Goal: Task Accomplishment & Management: Use online tool/utility

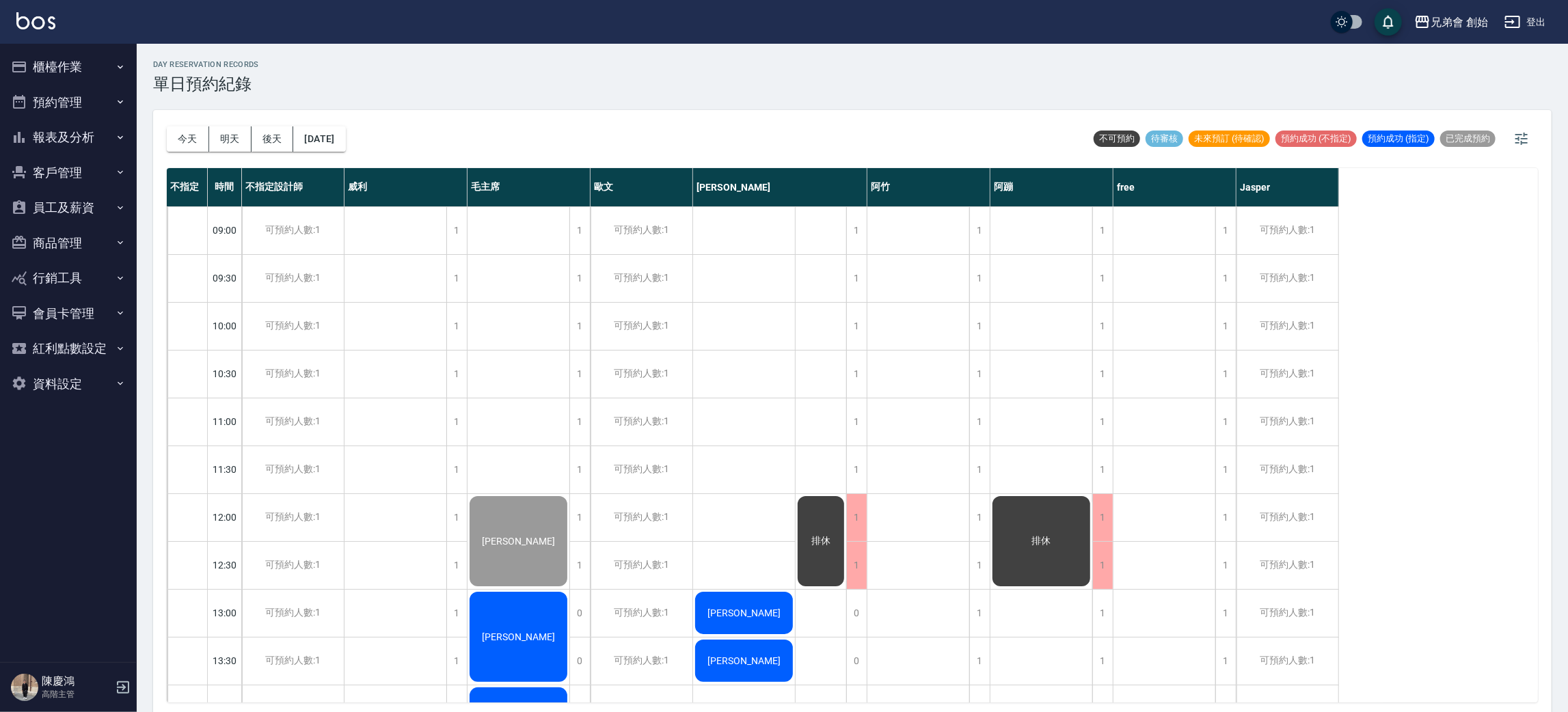
scroll to position [410, 0]
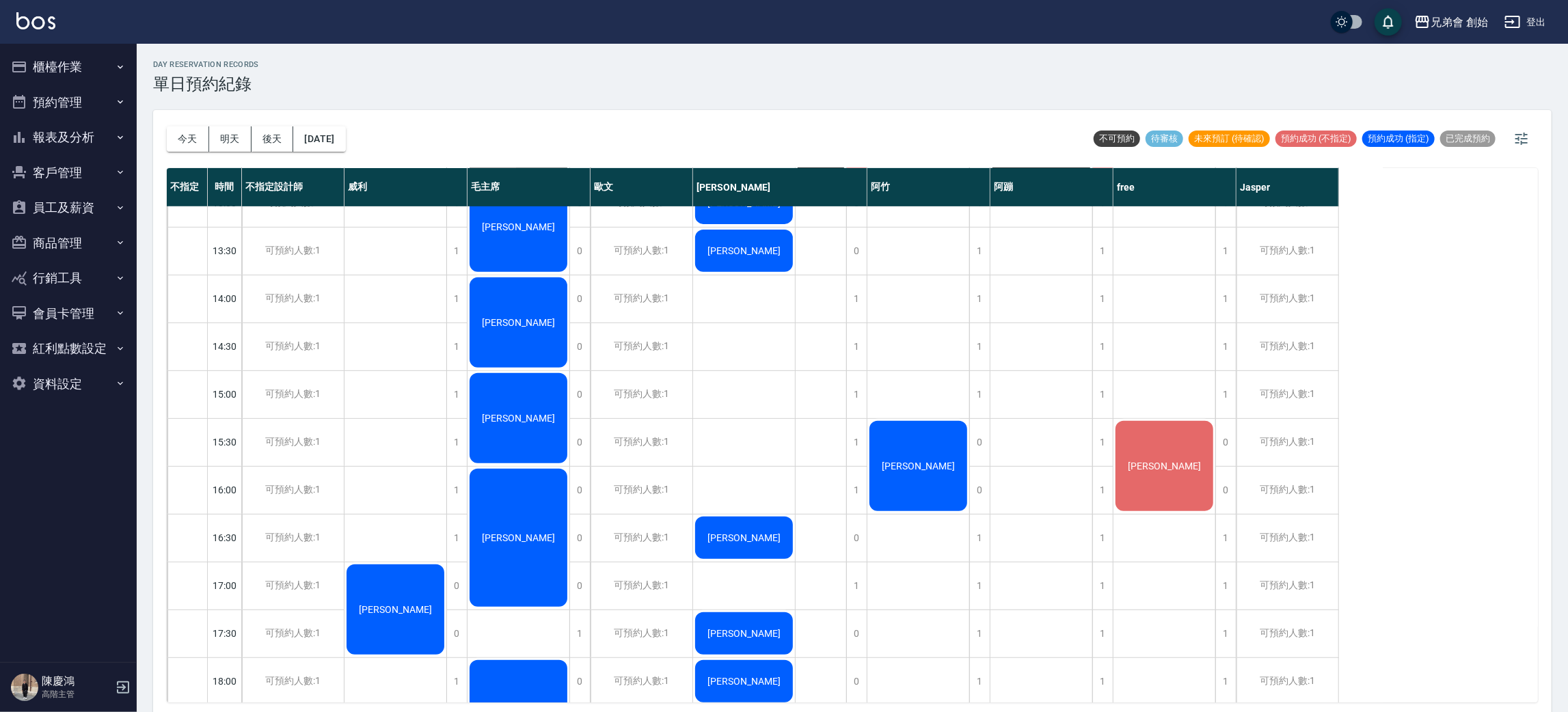
click at [181, 144] on button "今天" at bounding box center [188, 140] width 42 height 25
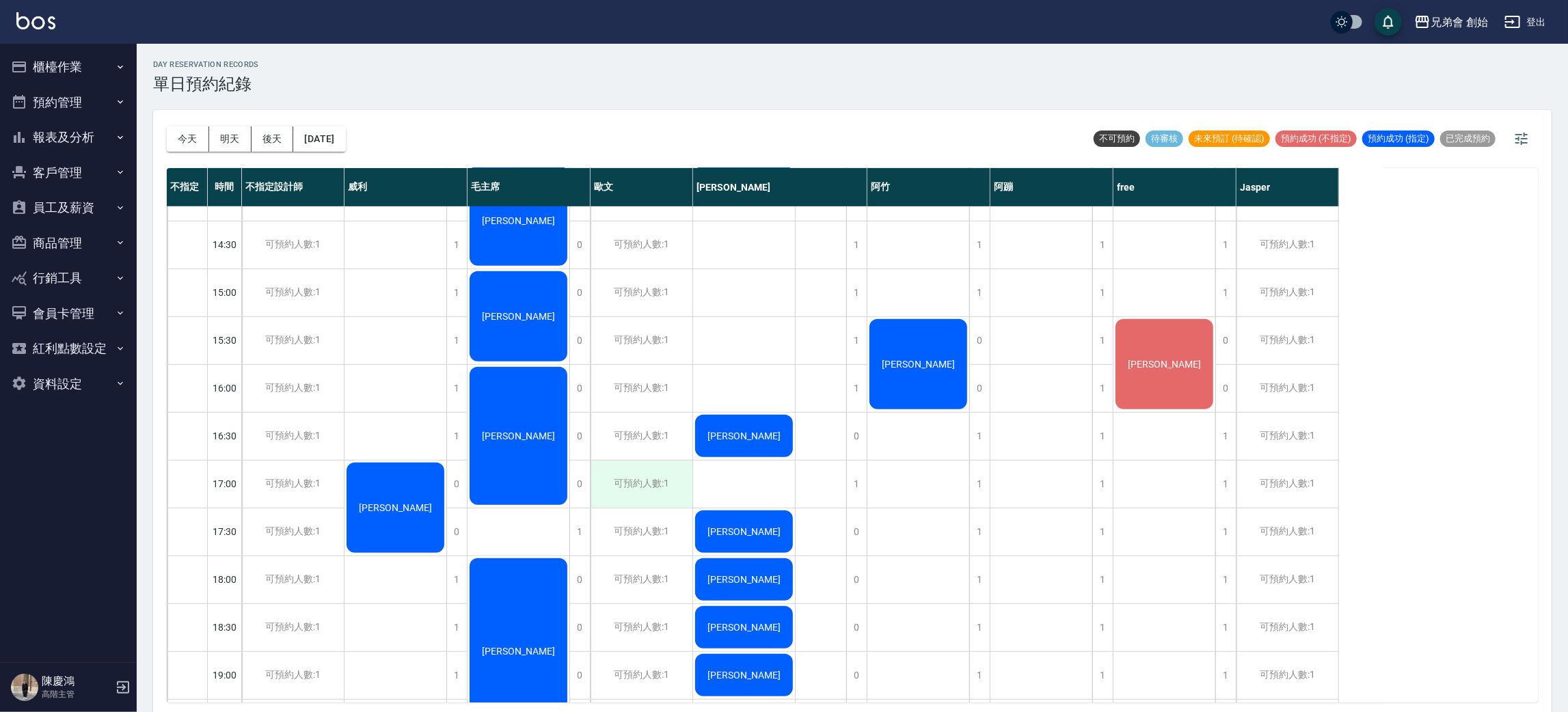
scroll to position [718, 0]
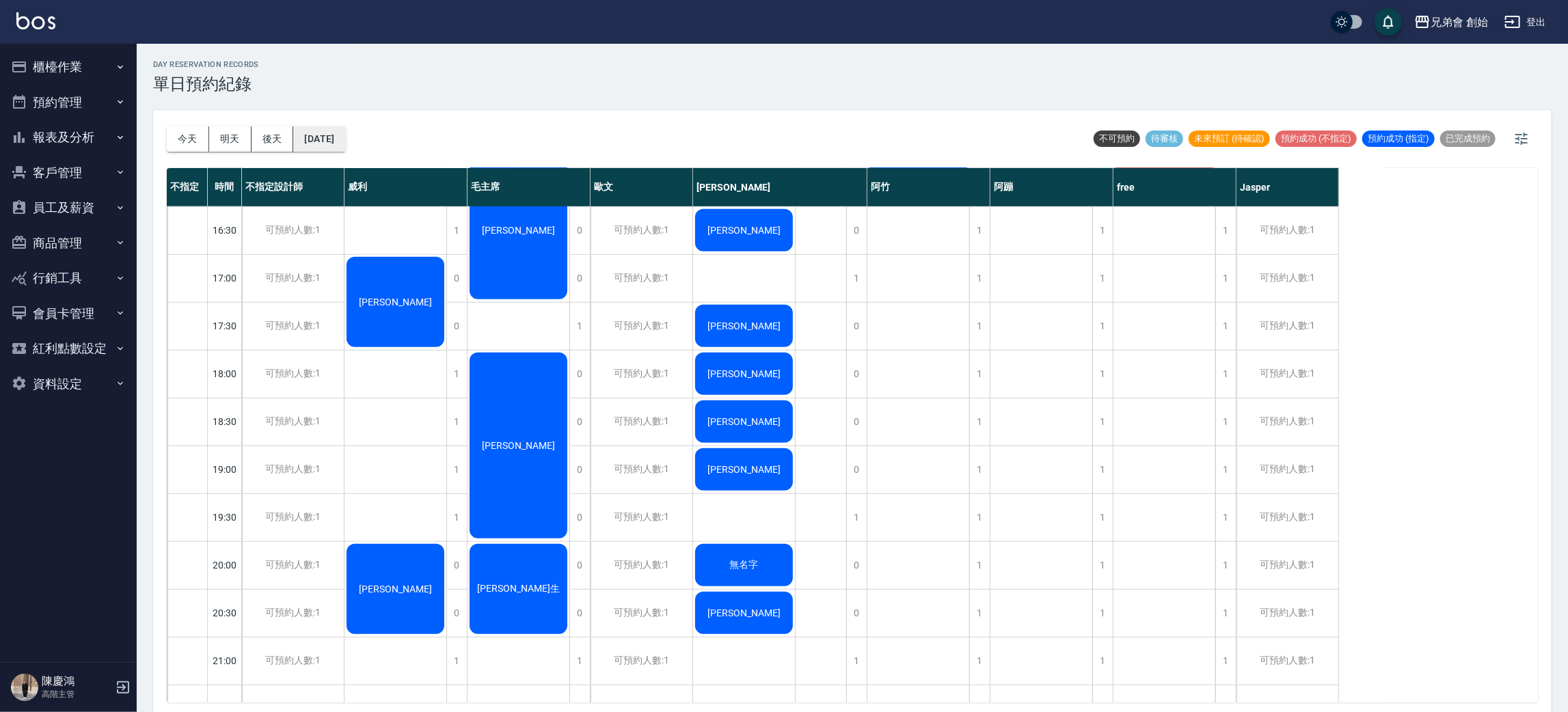
click at [294, 135] on button "[DATE]" at bounding box center [319, 140] width 52 height 25
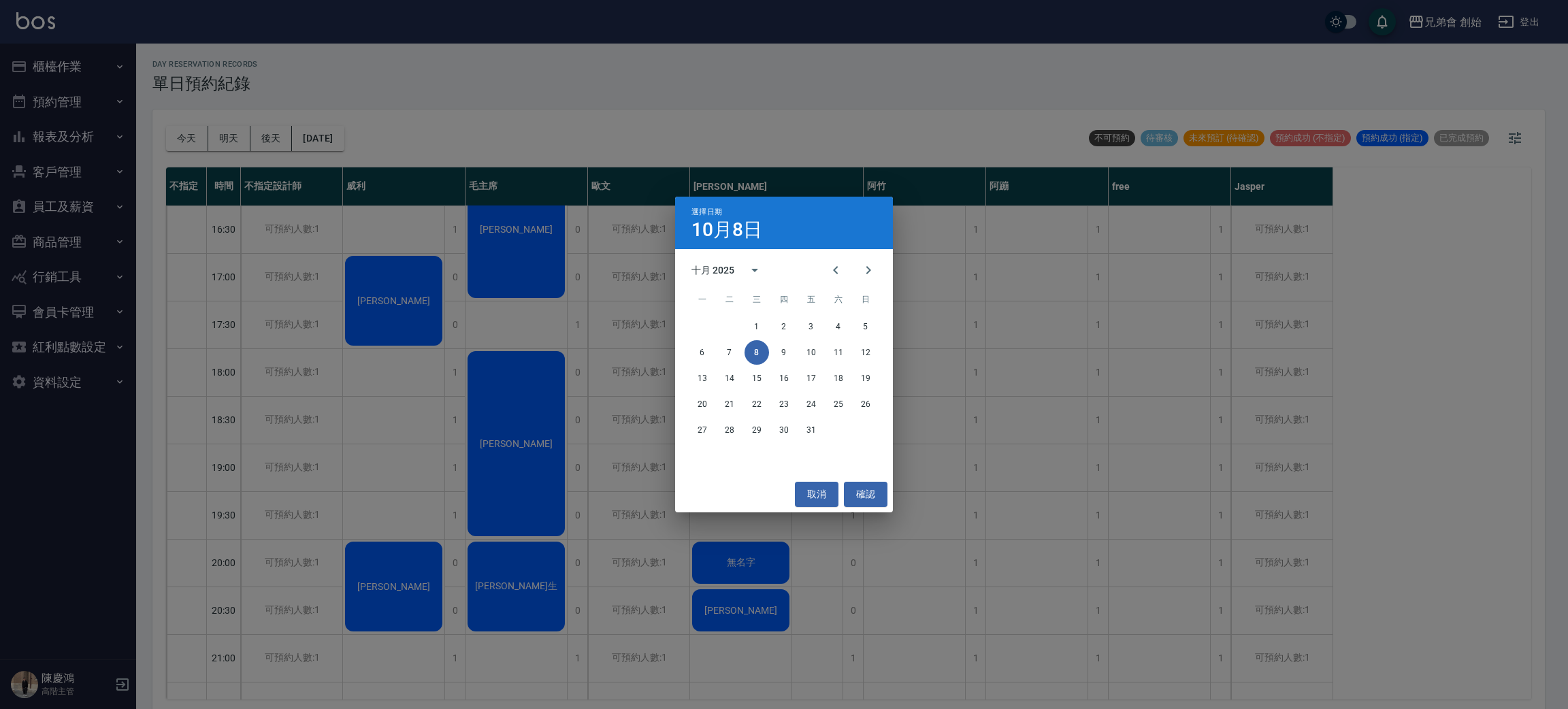
click at [282, 133] on div "選擇日期 10月8日 十月 2025 一 二 三 四 五 六 日 1 2 3 4 5 6 7 8 9 10 11 12 13 14 15 16 17 18 1…" at bounding box center [784, 354] width 1568 height 709
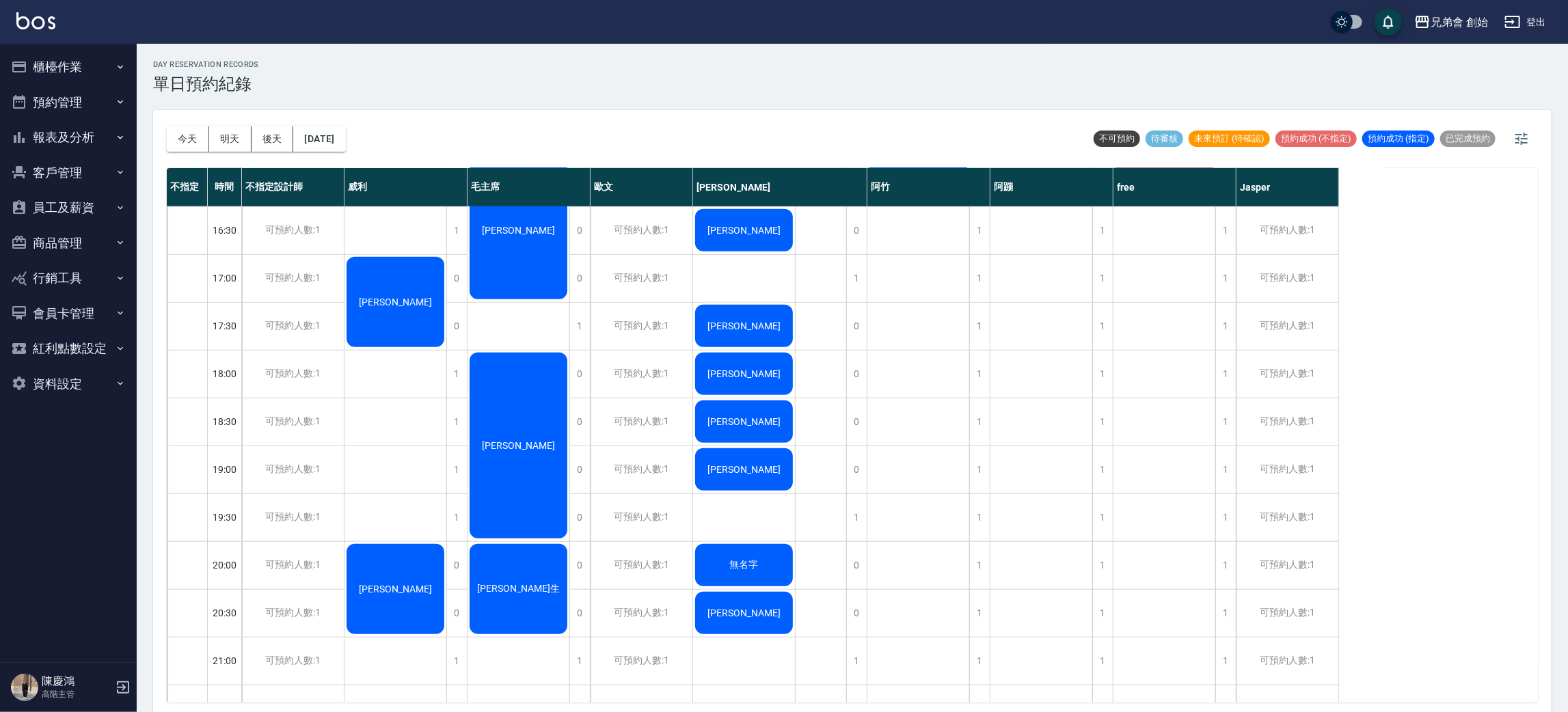
click at [277, 134] on button "後天" at bounding box center [272, 140] width 42 height 25
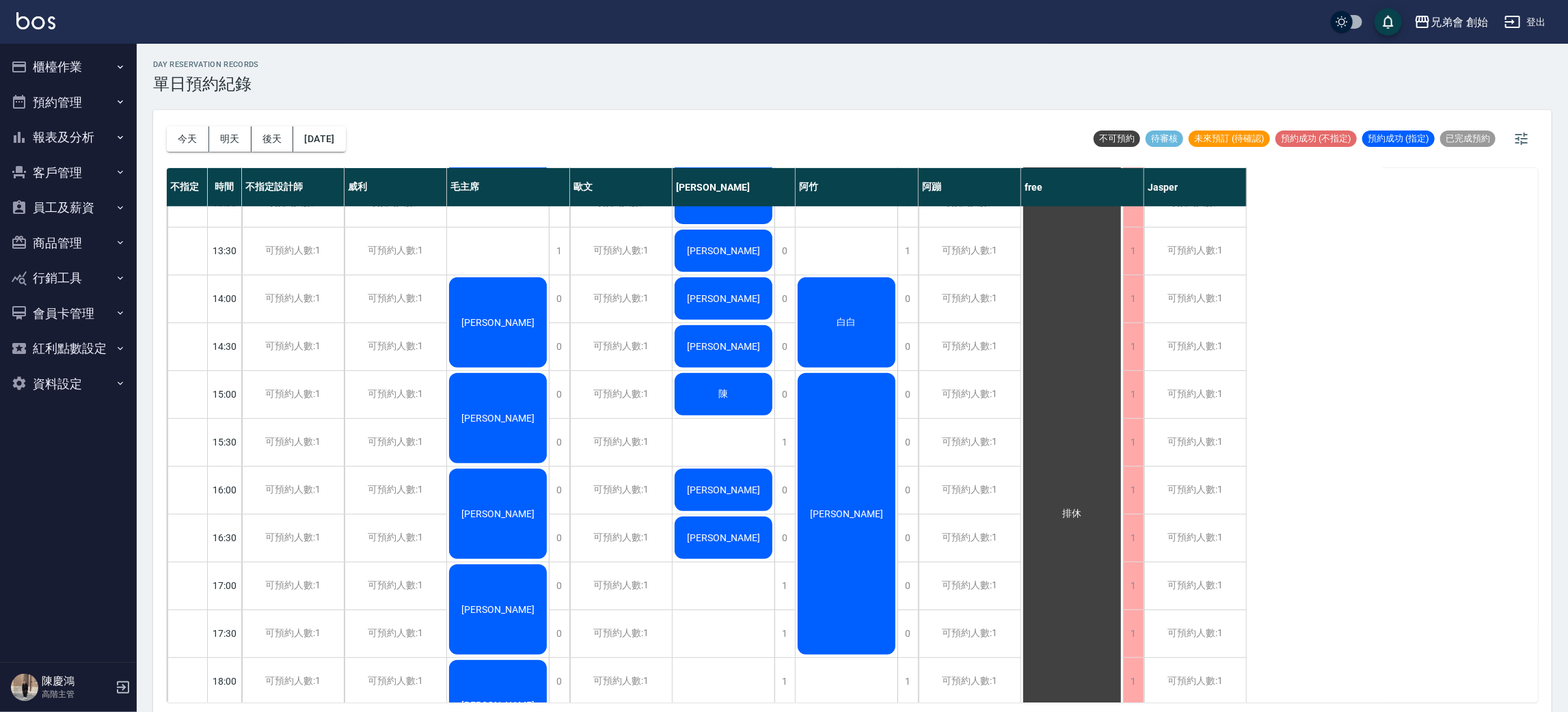
scroll to position [102, 0]
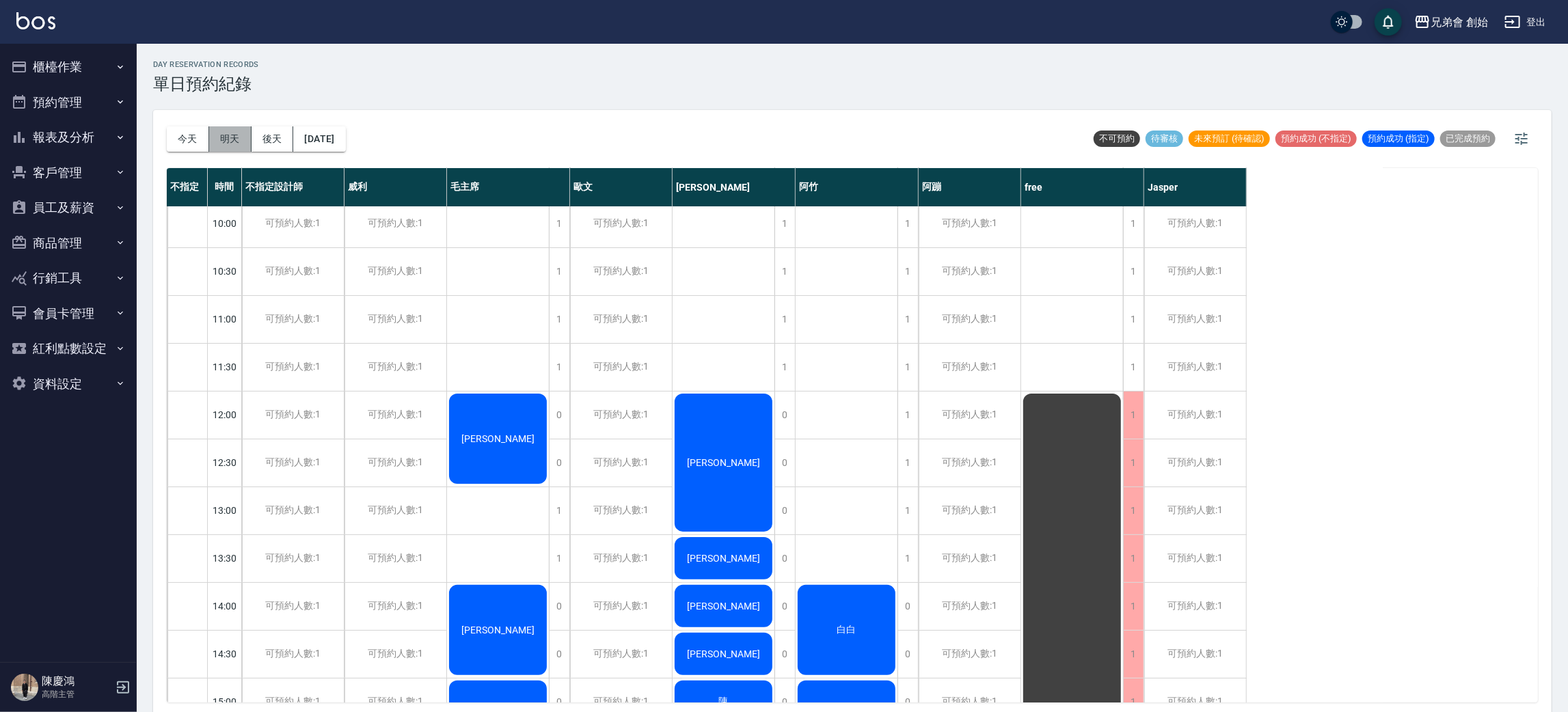
click at [222, 147] on button "明天" at bounding box center [230, 140] width 42 height 25
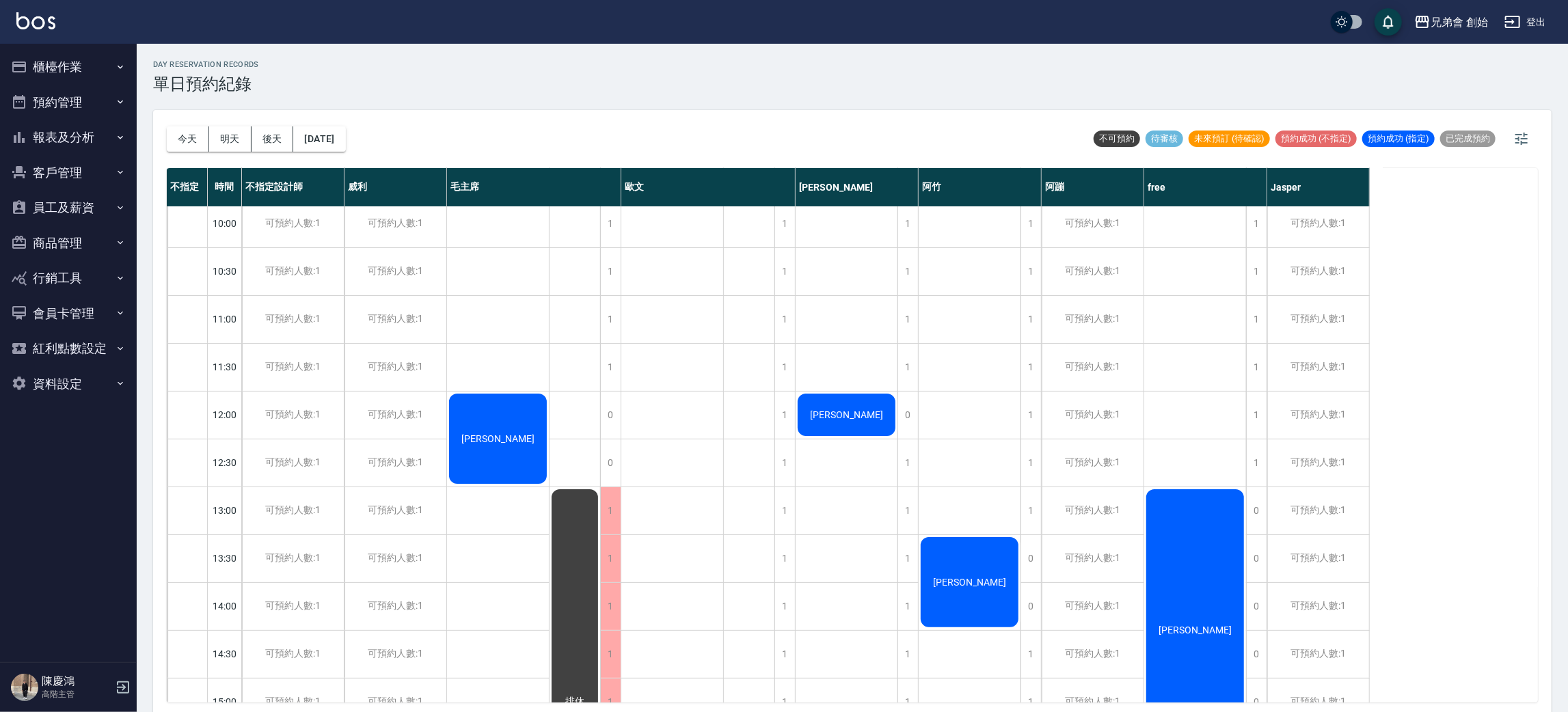
scroll to position [615, 0]
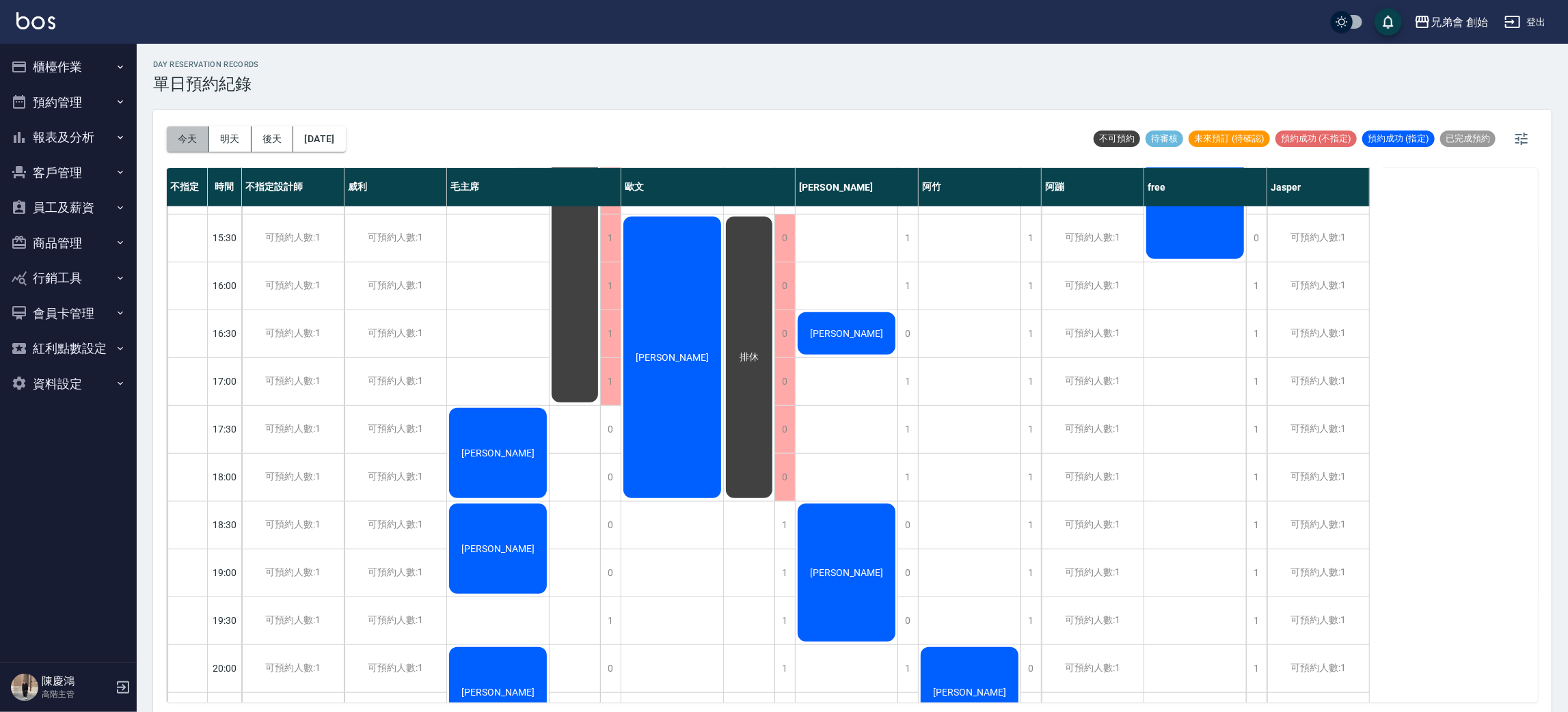
drag, startPoint x: 185, startPoint y: 134, endPoint x: 178, endPoint y: 119, distance: 16.6
click at [185, 135] on button "今天" at bounding box center [188, 140] width 42 height 25
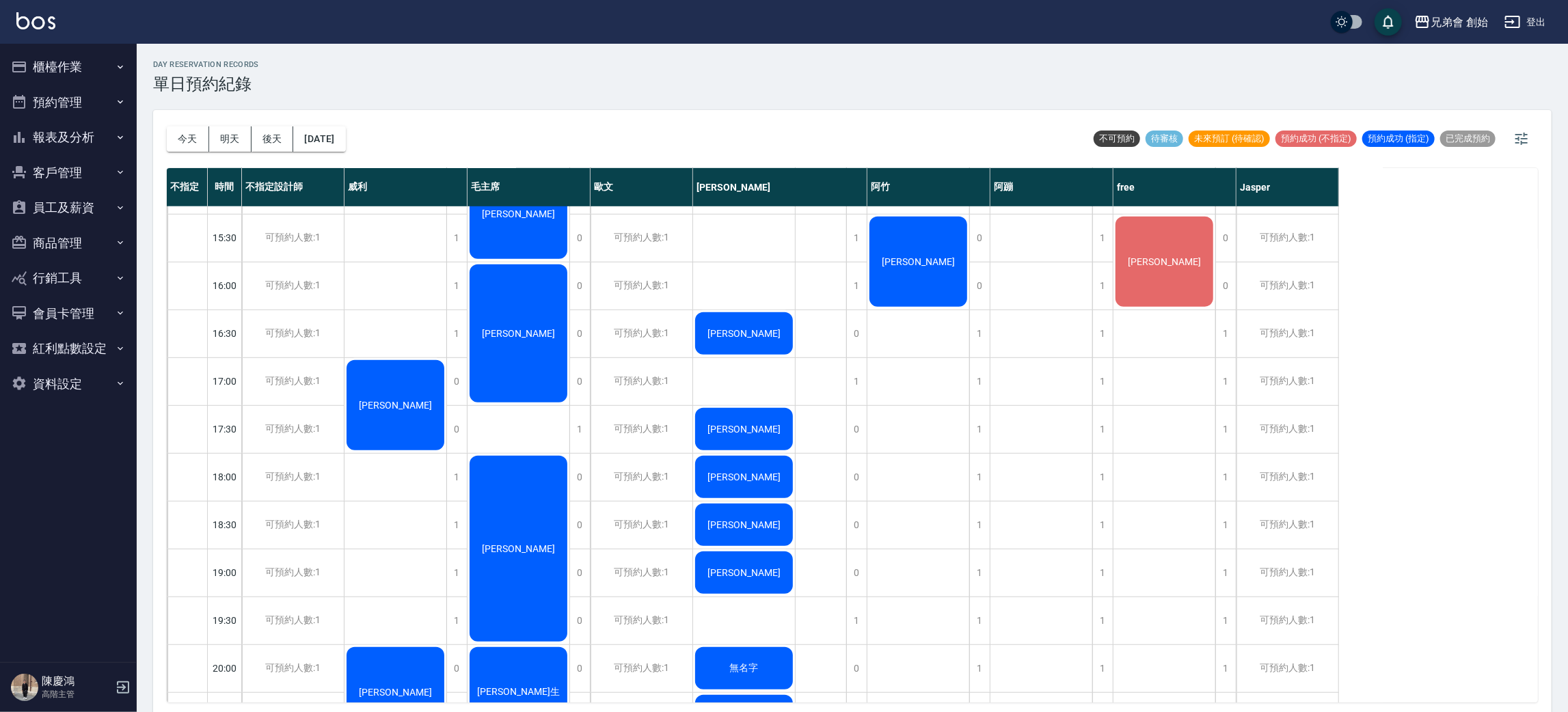
scroll to position [307, 0]
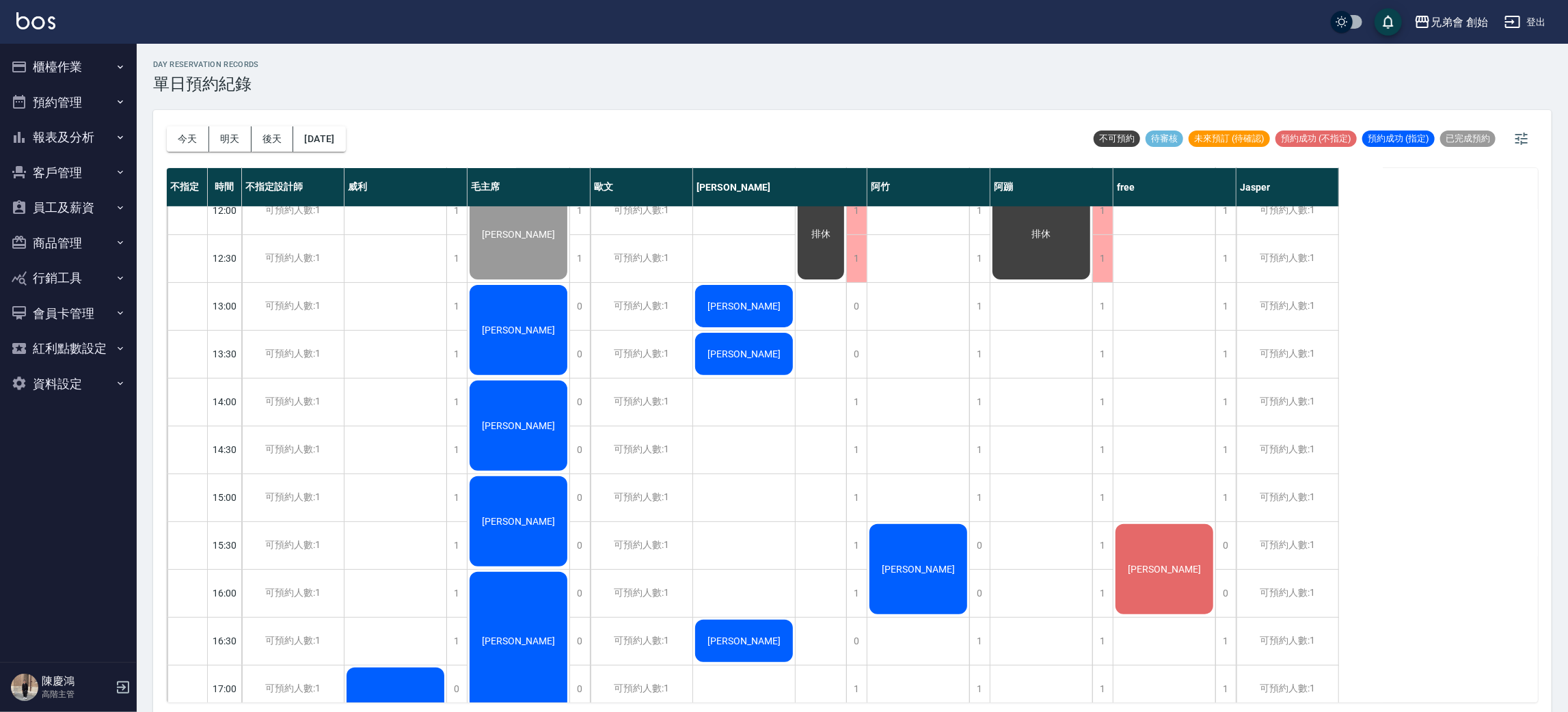
click at [527, 319] on div "[PERSON_NAME]" at bounding box center [518, 331] width 101 height 95
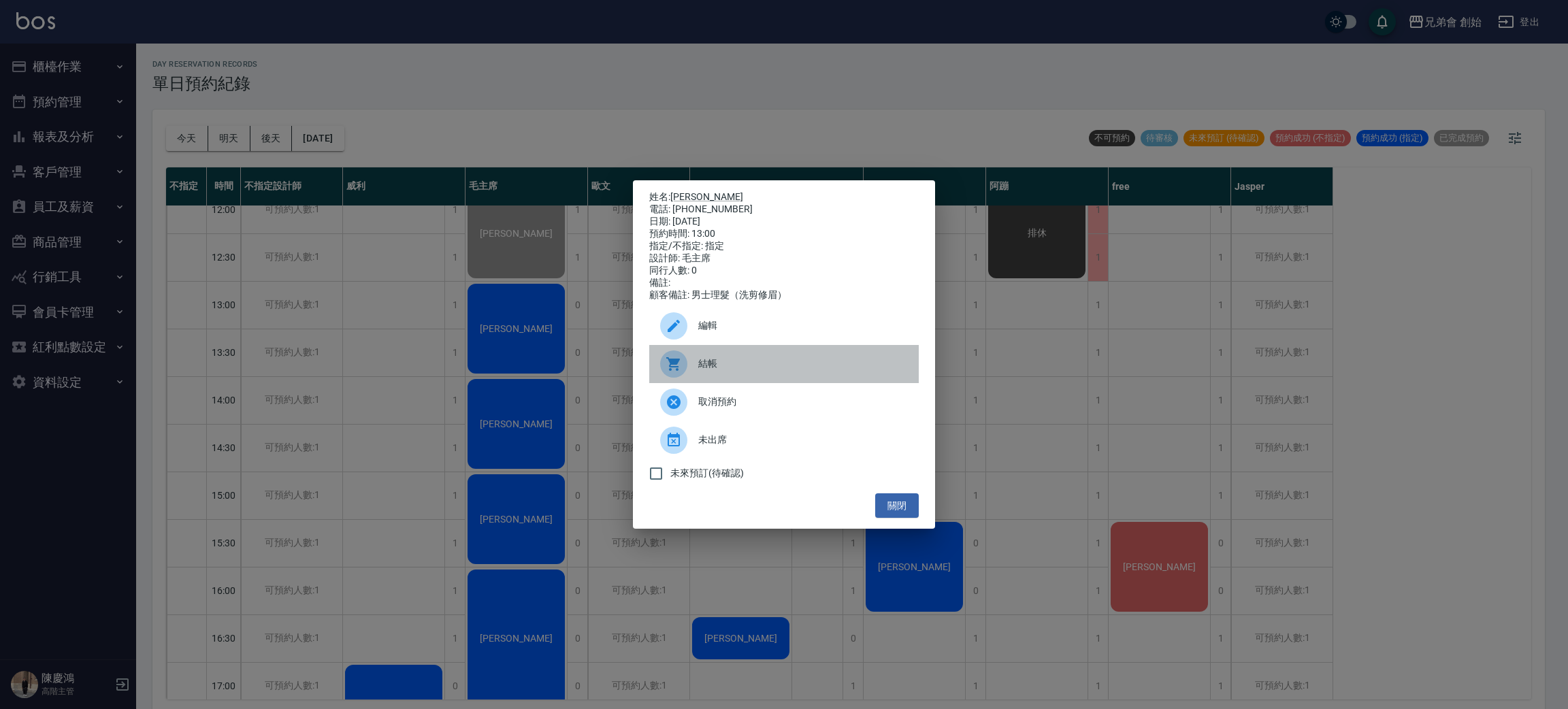
click at [687, 371] on div at bounding box center [679, 364] width 38 height 27
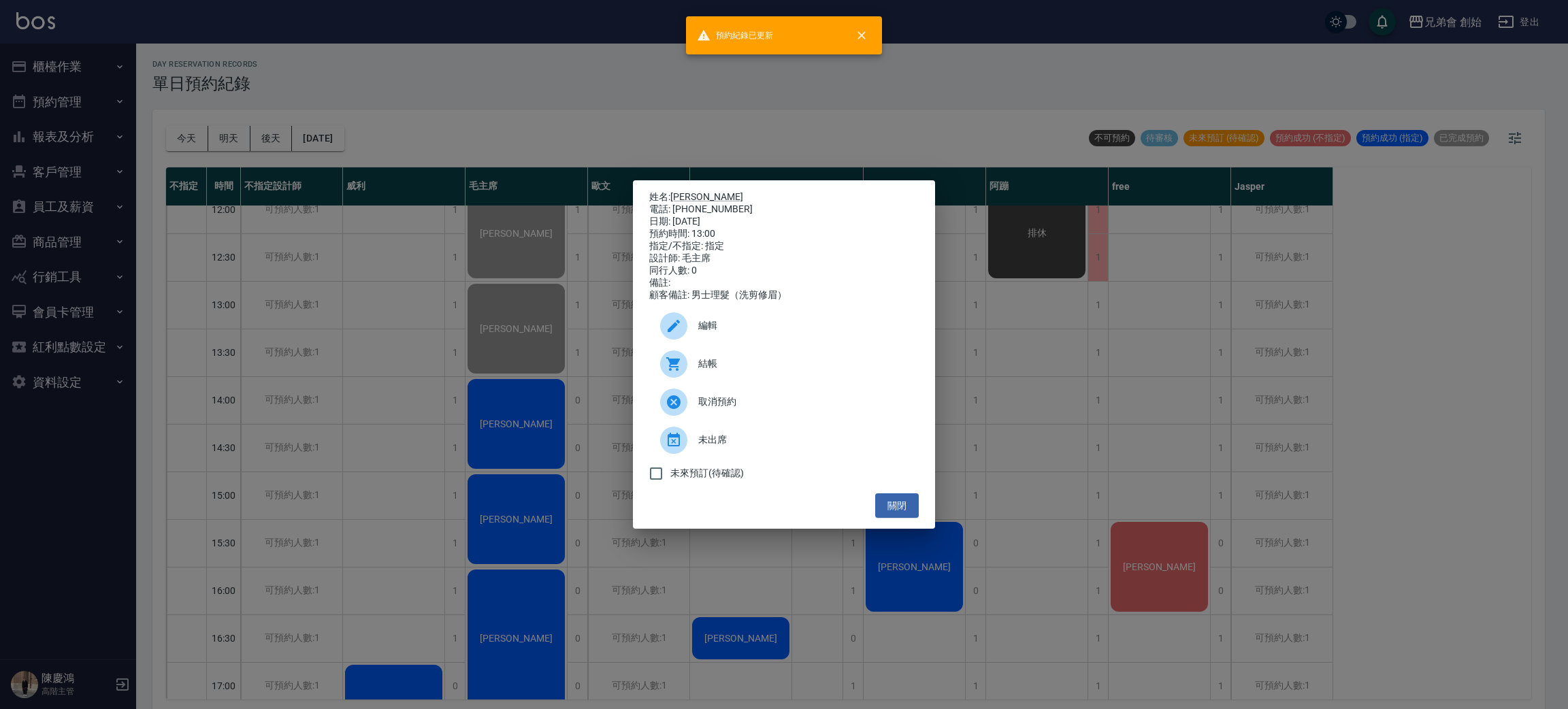
click at [531, 93] on div "姓名: 鍾承翰 電話: 0980095643 日期: 2025/10/08 預約時間: 13:00 指定/不指定: 指定 設計師: 毛主席 同行人數: 0 備…" at bounding box center [784, 354] width 1568 height 709
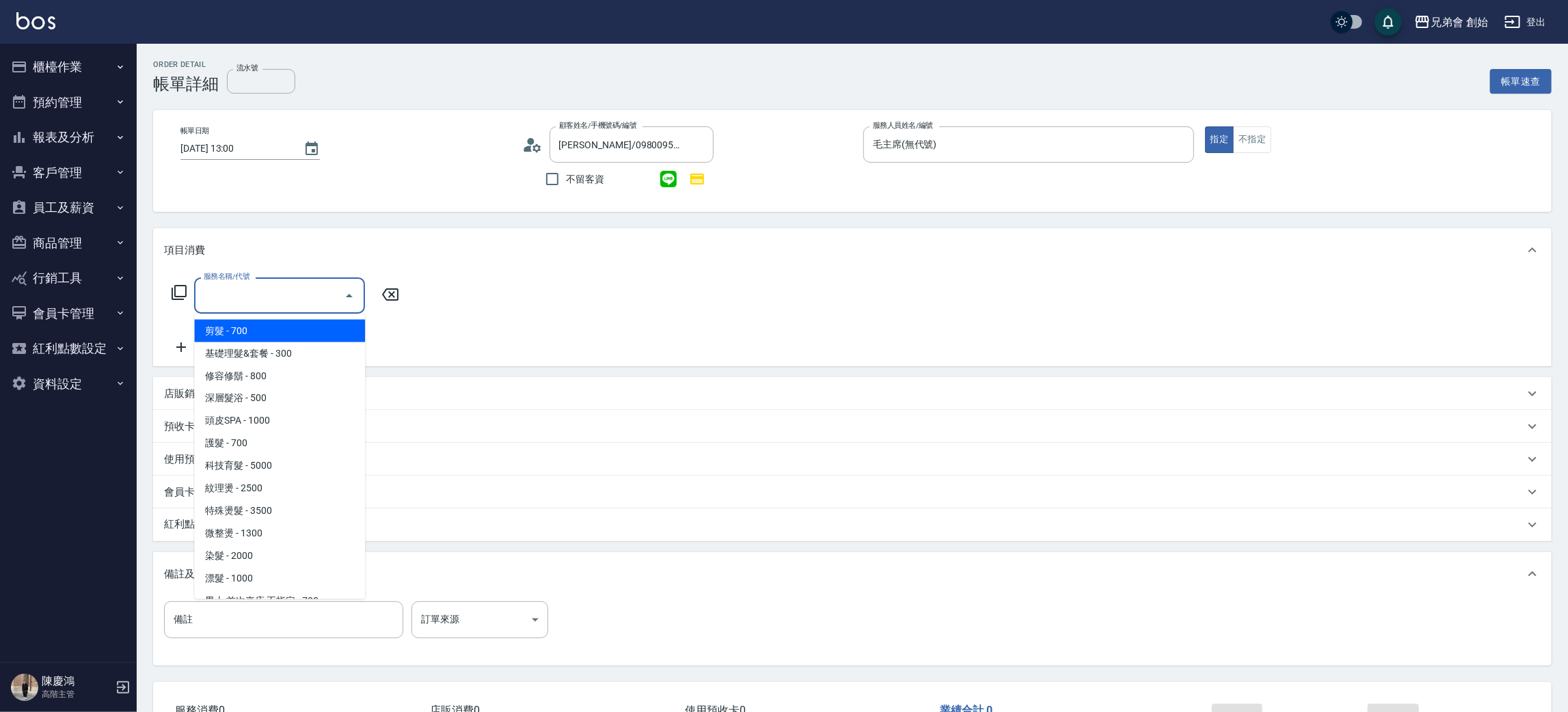
drag, startPoint x: 240, startPoint y: 324, endPoint x: 369, endPoint y: 304, distance: 130.5
click at [241, 324] on span "剪髮 - 700" at bounding box center [280, 331] width 171 height 23
type input "剪髮(A01)"
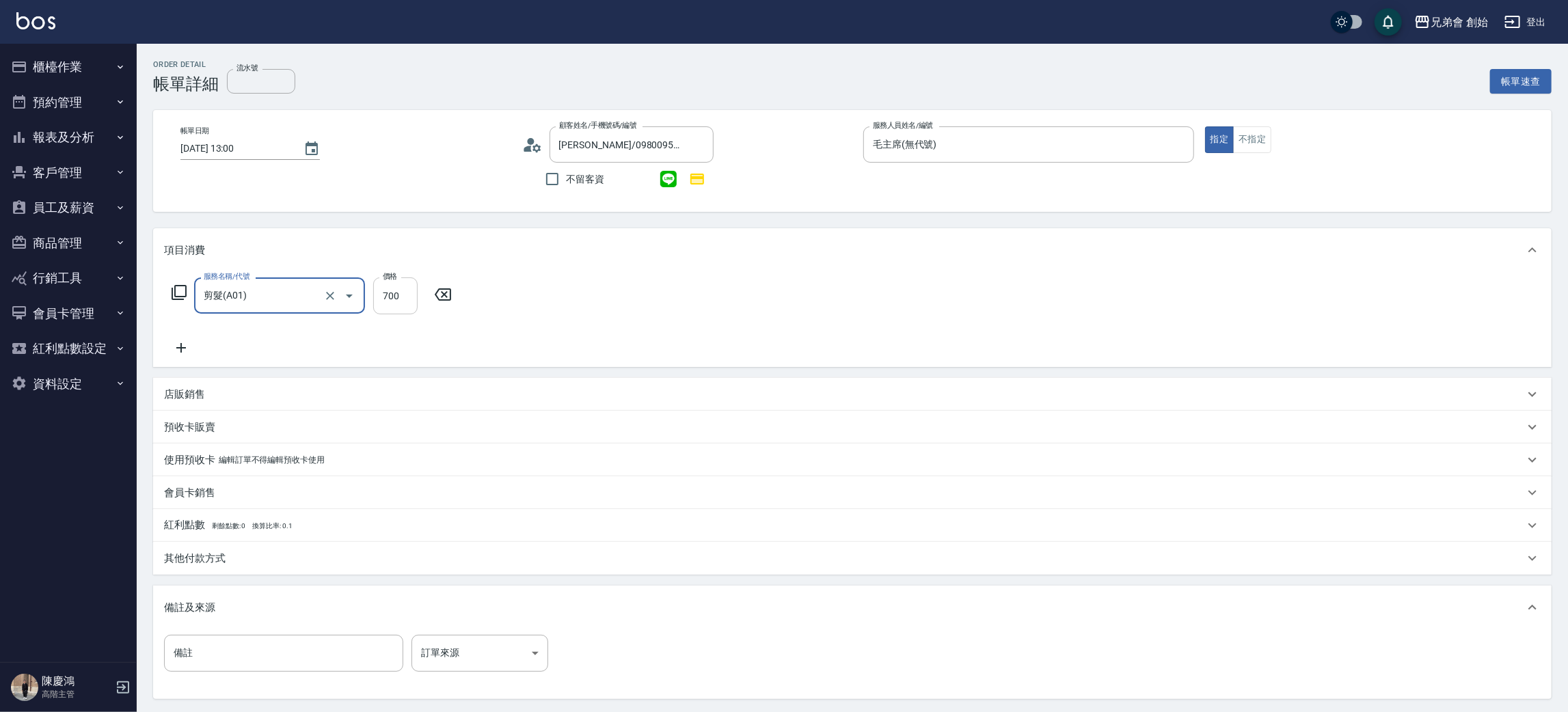
click at [407, 297] on input "700" at bounding box center [395, 296] width 45 height 37
type input "1000"
click at [191, 347] on icon at bounding box center [181, 348] width 34 height 16
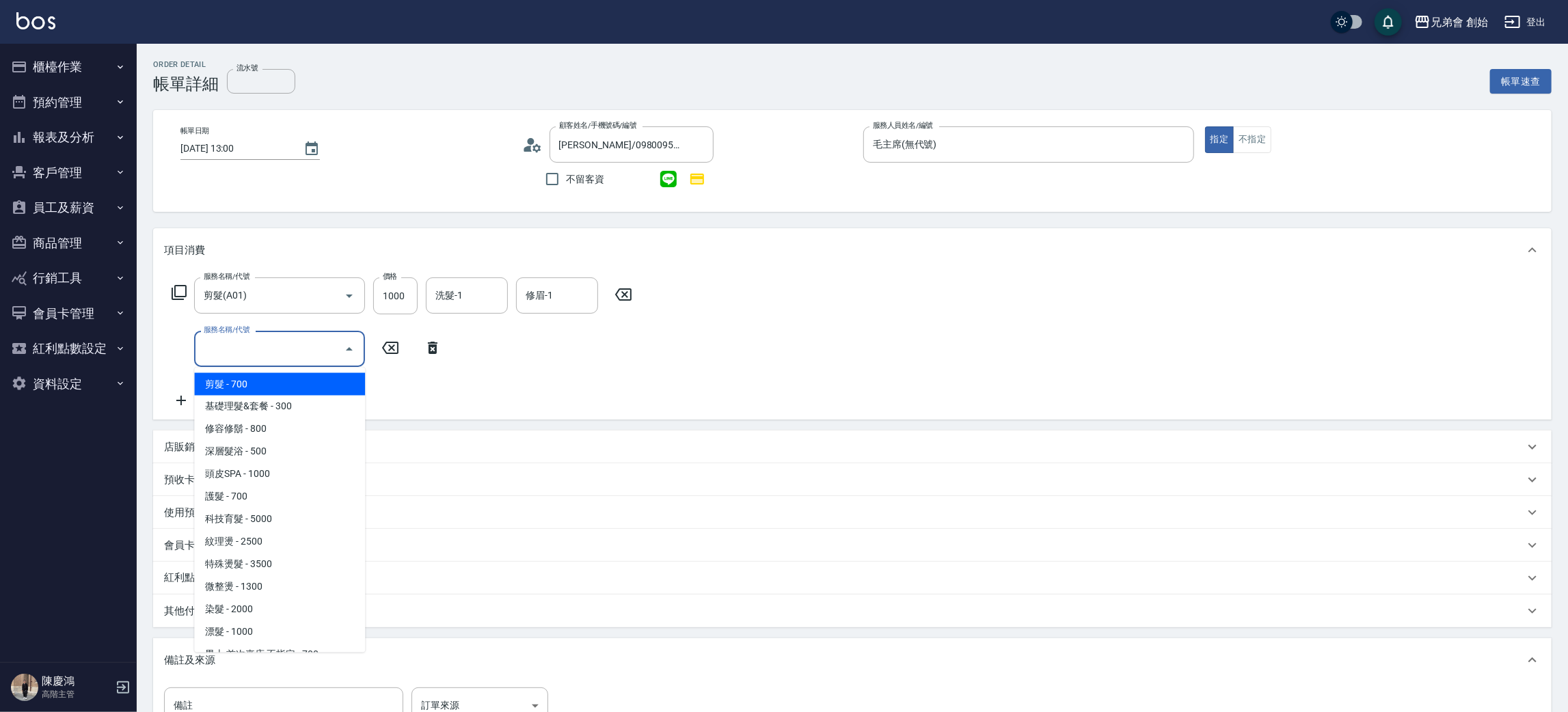
click at [249, 347] on input "服務名稱/代號" at bounding box center [269, 348] width 138 height 24
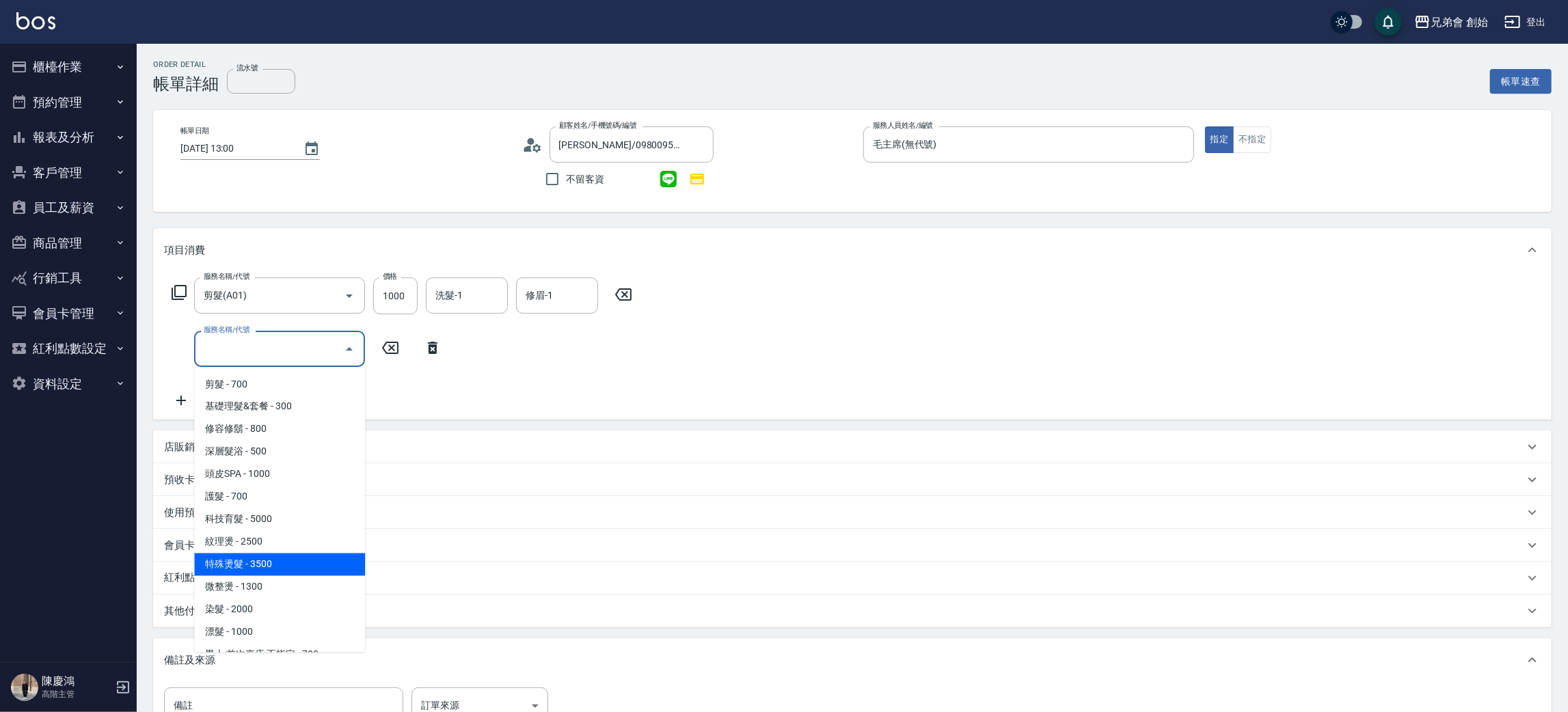
click at [290, 569] on span "特殊燙髮 - 3500" at bounding box center [280, 565] width 171 height 23
type input "特殊燙髮(D02)"
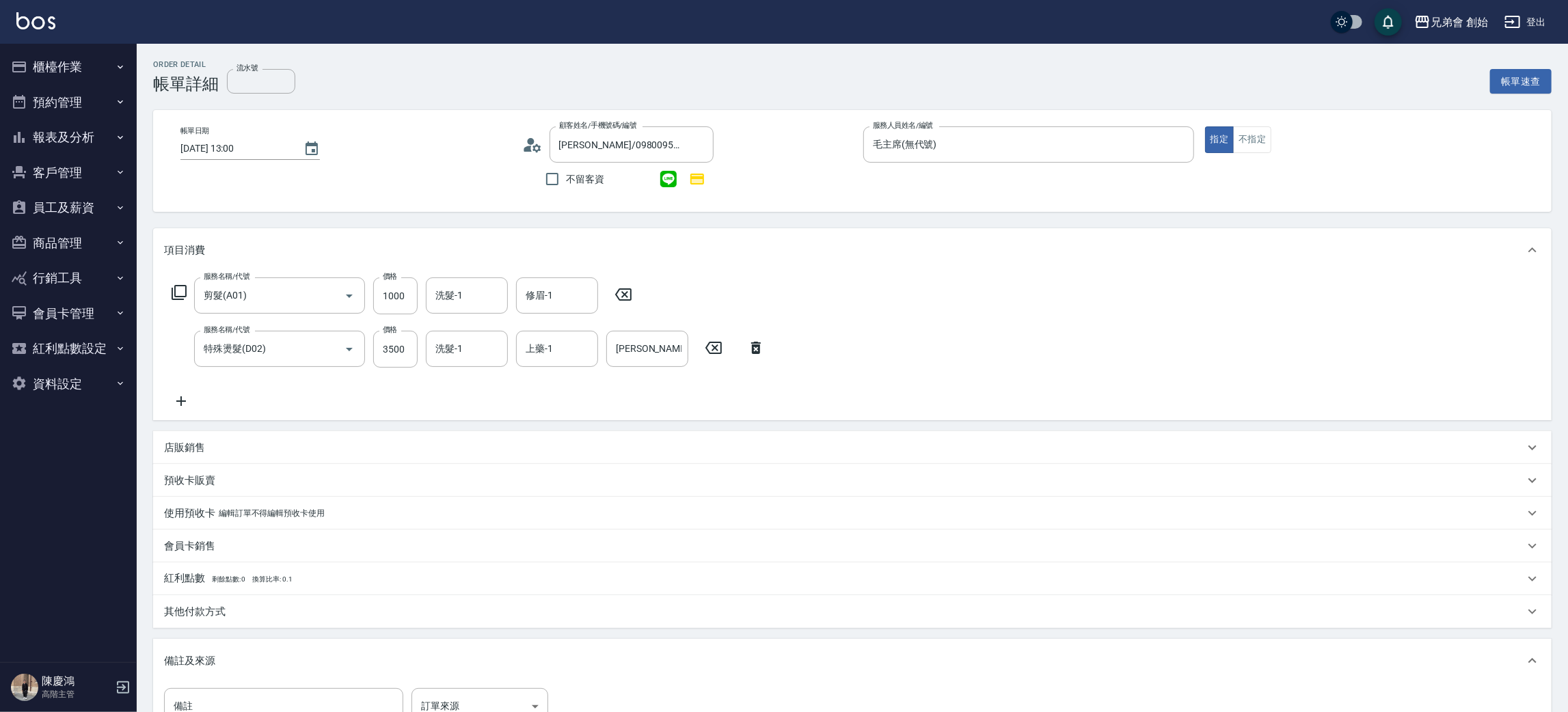
click at [400, 326] on div "服務名稱/代號 剪髮(A01) 服務名稱/代號 價格 1000 價格 洗髮-1 洗髮-1 修眉-1 修眉-1 服務名稱/代號 特殊燙髮(D02) 服務名稱/代…" at bounding box center [469, 343] width 609 height 132
click at [398, 344] on input "3500" at bounding box center [395, 349] width 45 height 37
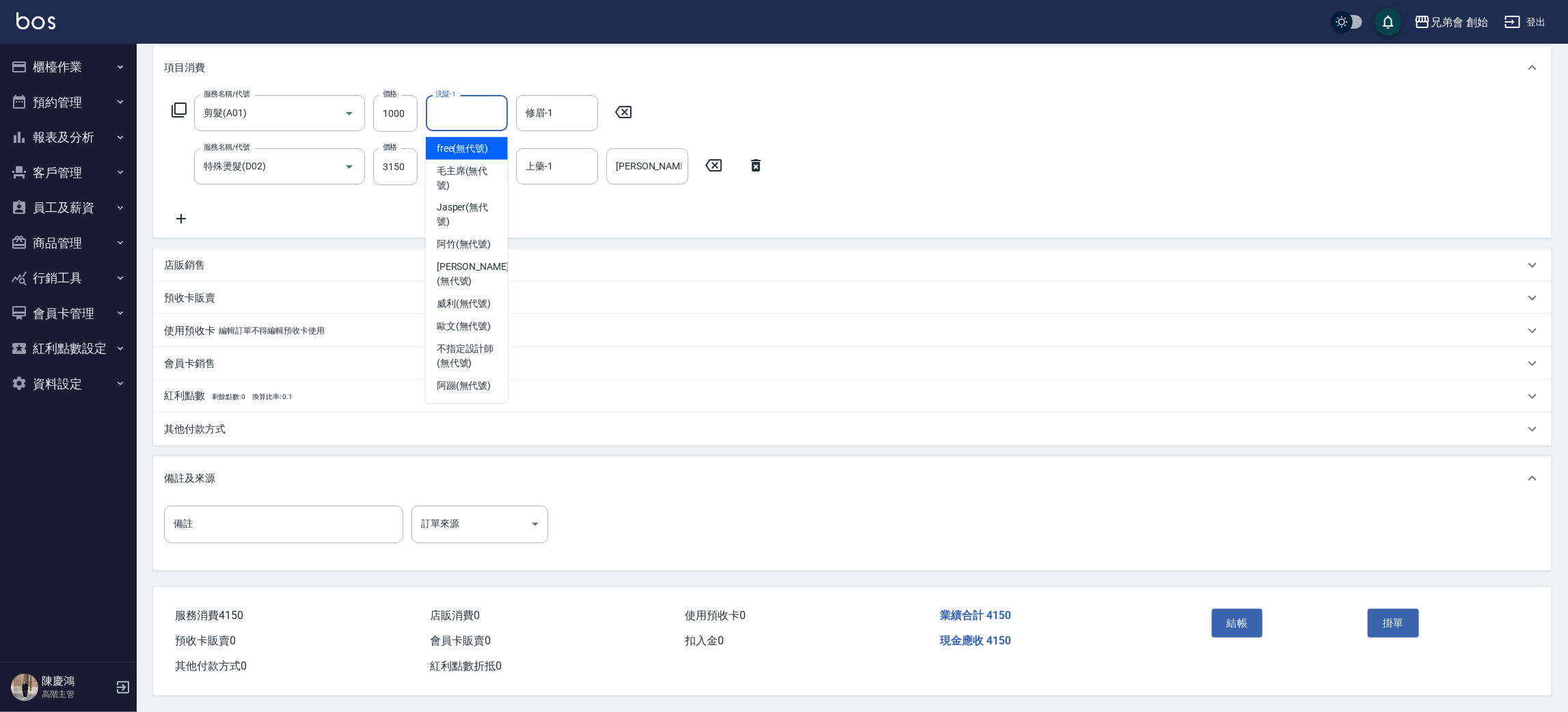
click at [465, 101] on input "洗髮-1" at bounding box center [467, 113] width 69 height 24
click at [398, 178] on input "3150" at bounding box center [395, 167] width 45 height 37
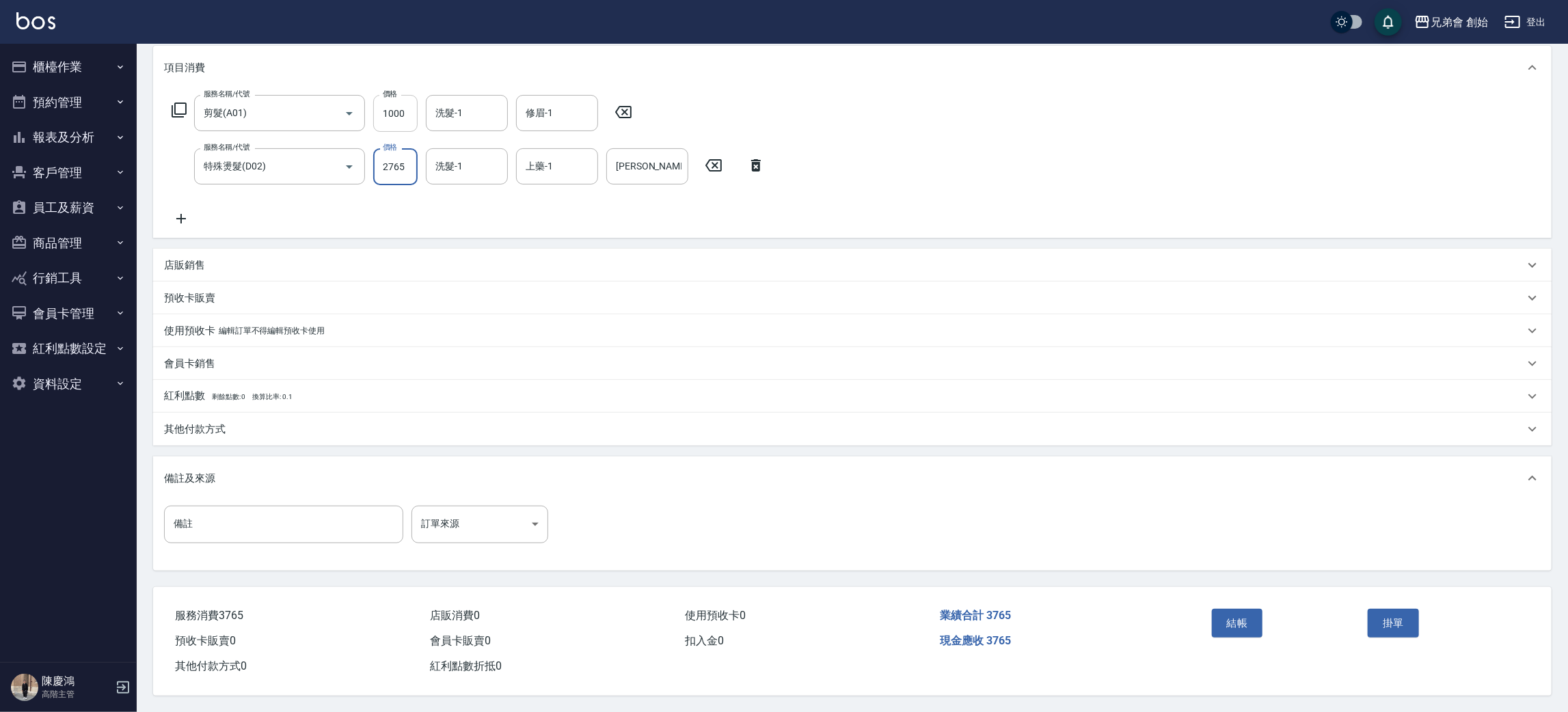
type input "2765"
click at [403, 108] on input "1000" at bounding box center [395, 113] width 45 height 37
click at [662, 201] on div "服務名稱/代號 剪髮(A01) 服務名稱/代號 價格 1000 價格 洗髮-1 洗髮-1 修眉-1 修眉-1 服務名稱/代號 特殊燙髮(D02) 服務名稱/代…" at bounding box center [469, 161] width 609 height 132
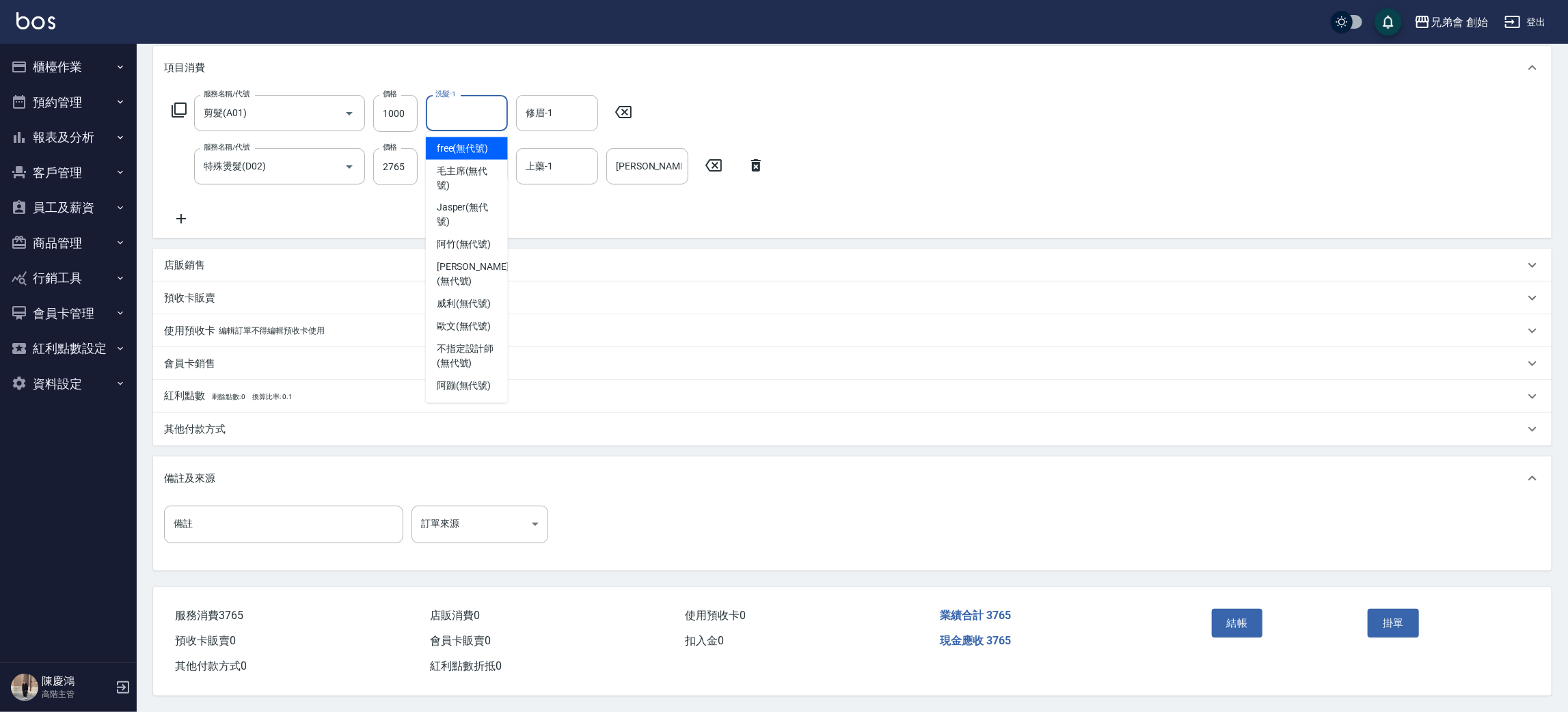
click at [451, 110] on input "洗髮-1" at bounding box center [467, 113] width 69 height 24
click at [477, 298] on span "[PERSON_NAME] (無代號)" at bounding box center [463, 304] width 55 height 14
type input "[PERSON_NAME](無代號)"
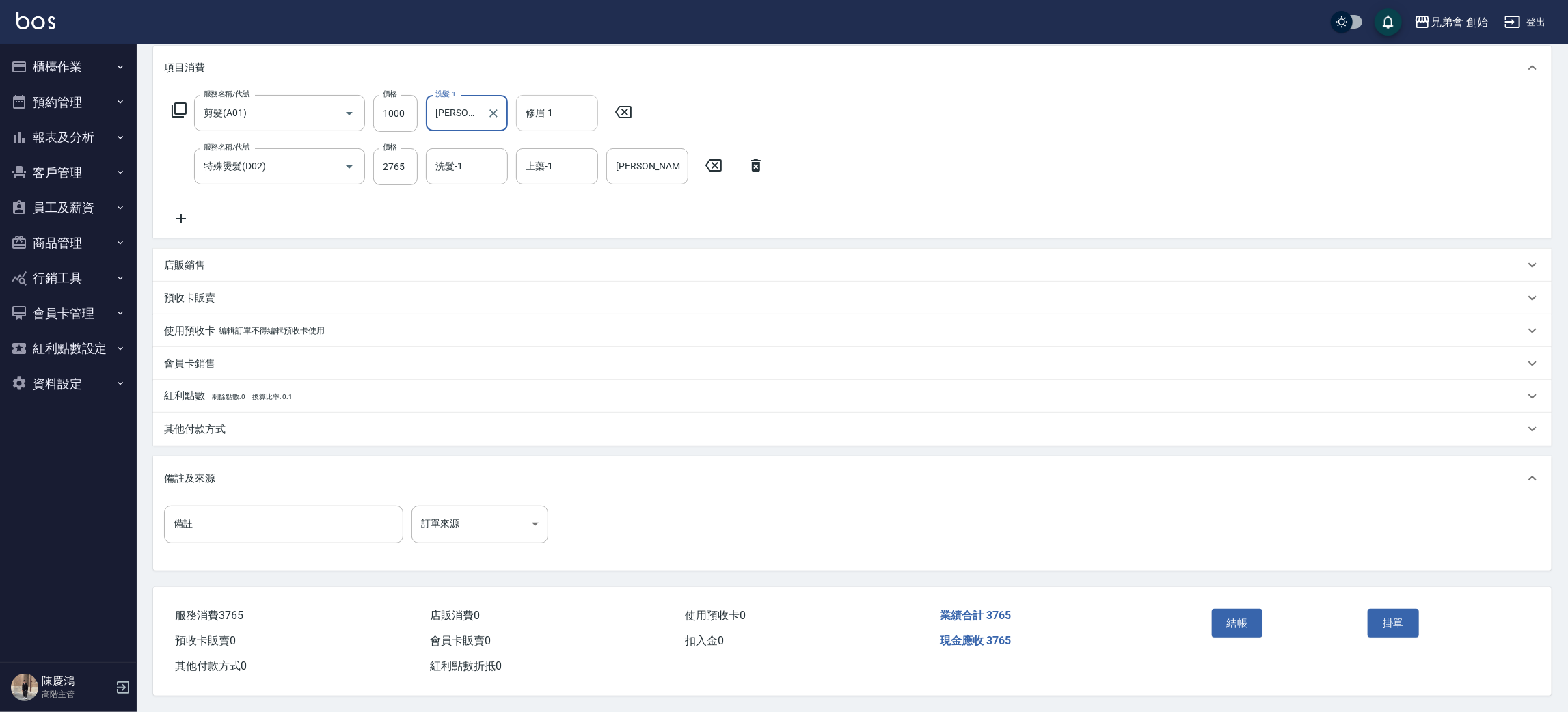
click at [544, 105] on div "修眉-1 修眉-1" at bounding box center [556, 112] width 82 height 36
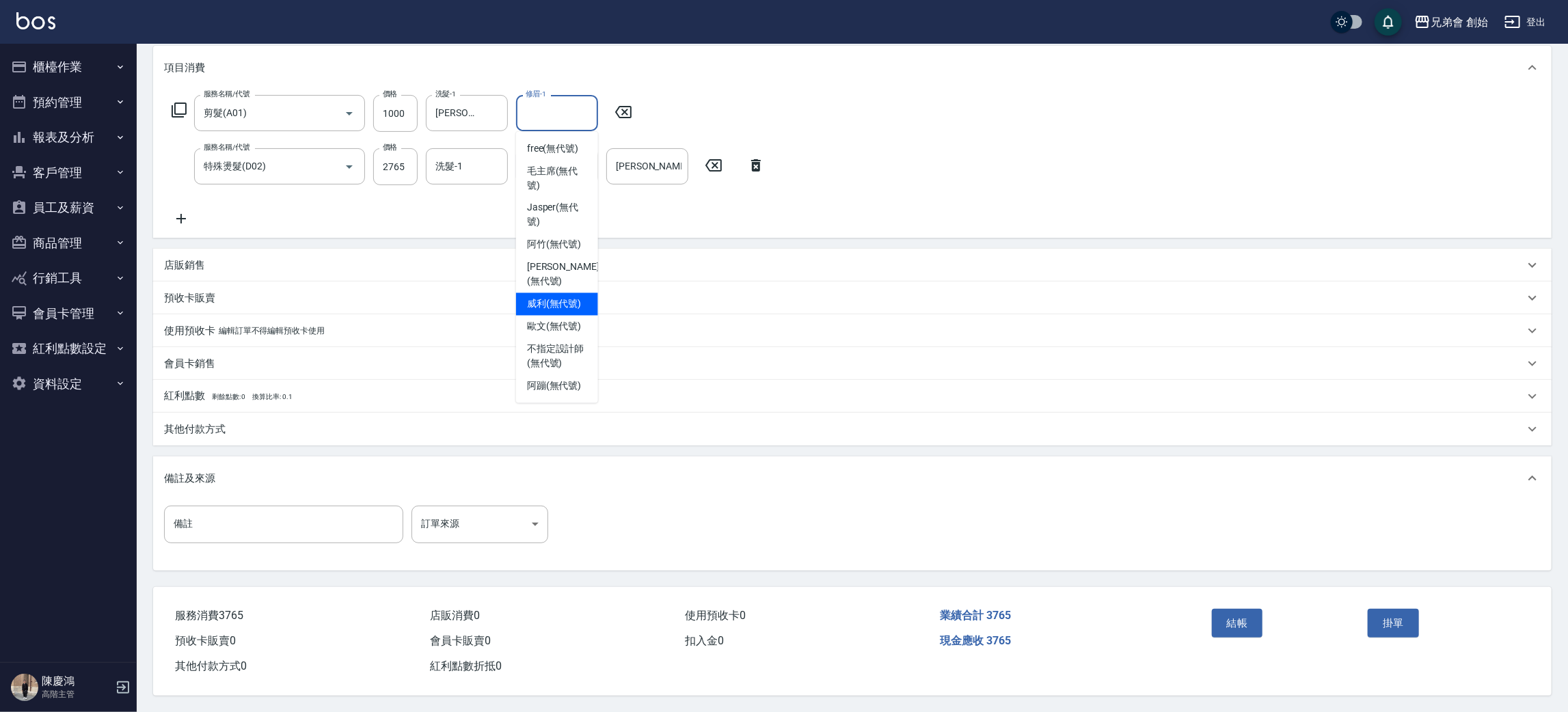
click at [565, 293] on div "[PERSON_NAME] (無代號)" at bounding box center [556, 304] width 82 height 23
type input "[PERSON_NAME](無代號)"
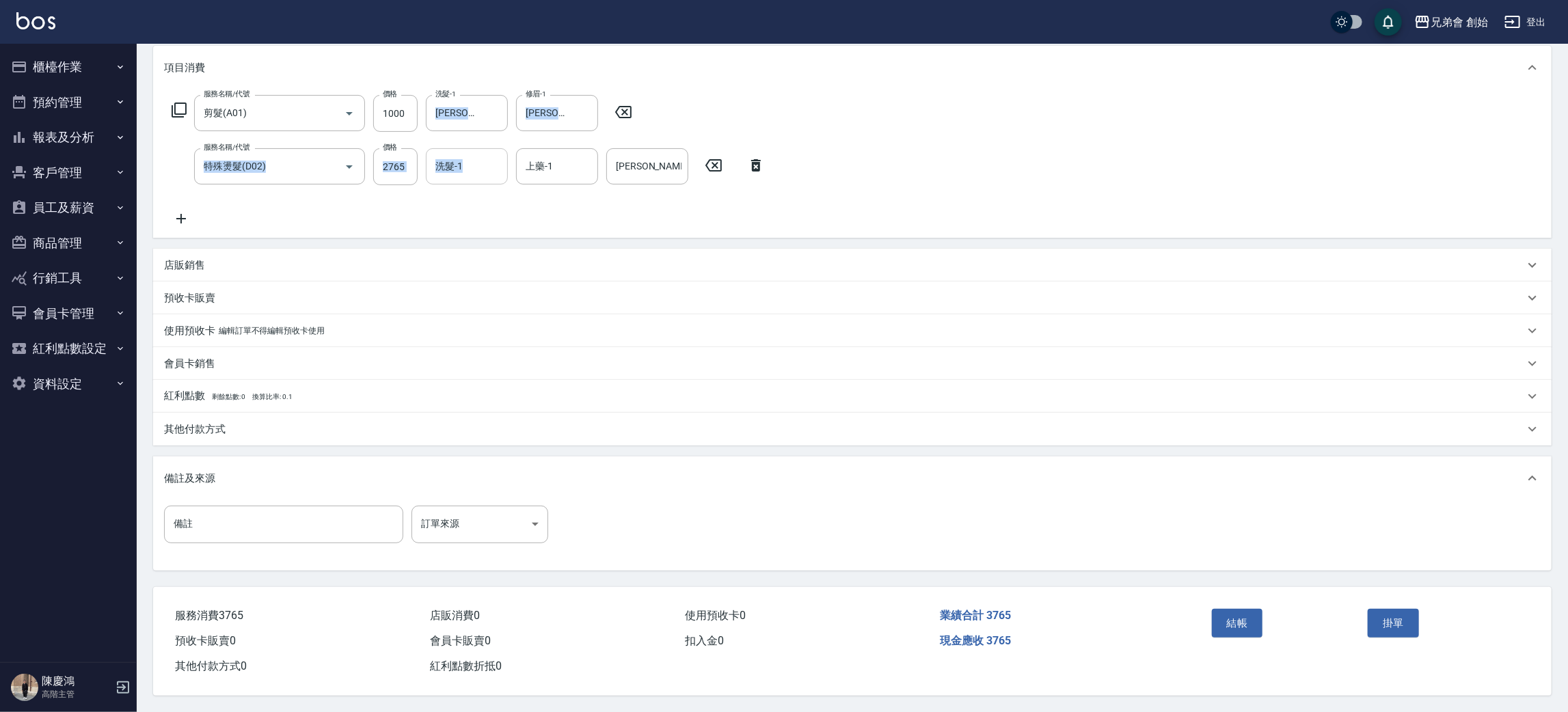
drag, startPoint x: 456, startPoint y: 137, endPoint x: 458, endPoint y: 153, distance: 16.1
click at [458, 145] on div "服務名稱/代號 剪髮(A01) 服務名稱/代號 價格 1000 價格 洗髮-1 [PERSON_NAME](無代號) 洗髮-1 修眉-1 [PERSON_NA…" at bounding box center [469, 161] width 609 height 132
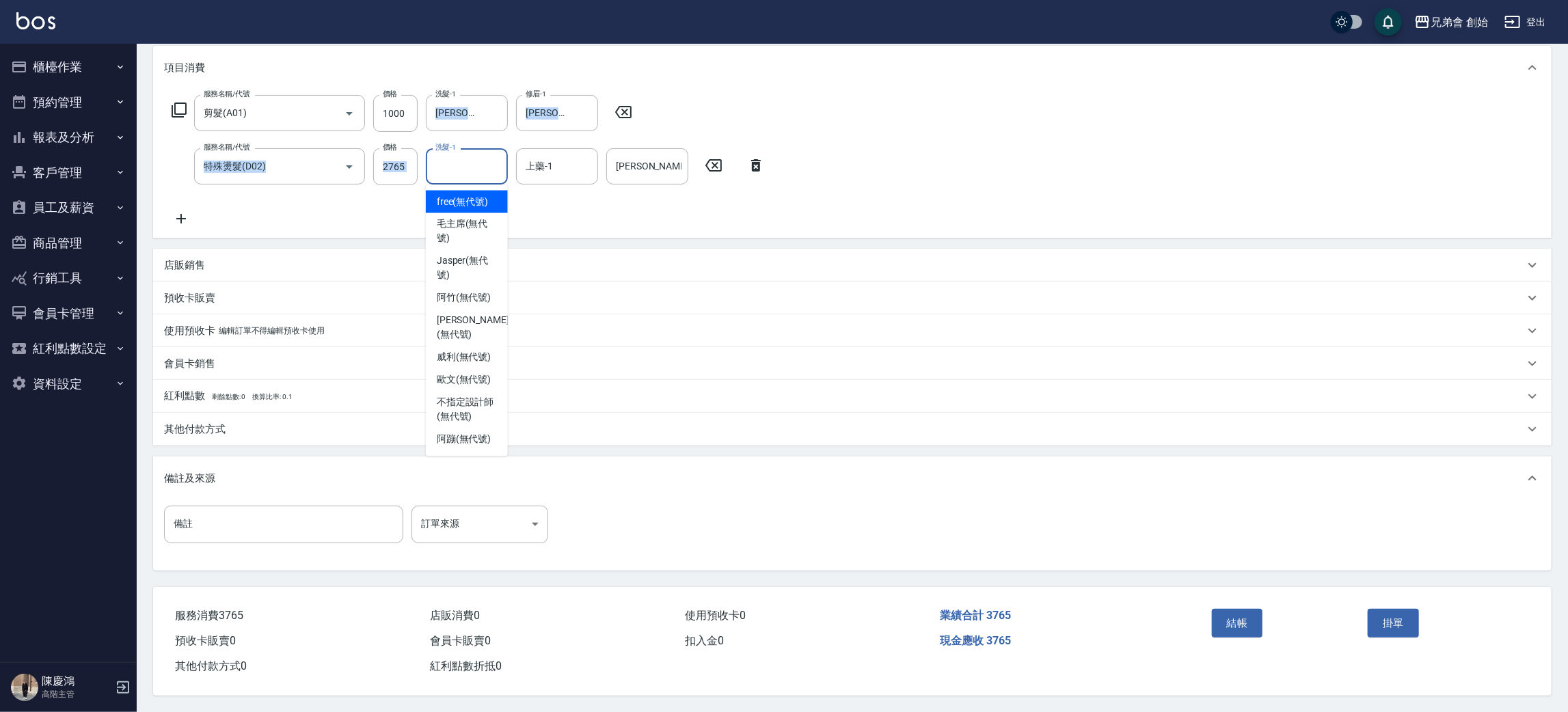
click at [460, 162] on input "洗髮-1" at bounding box center [467, 167] width 69 height 24
click at [474, 200] on span "free (無代號)" at bounding box center [462, 201] width 52 height 14
type input "free(無代號)"
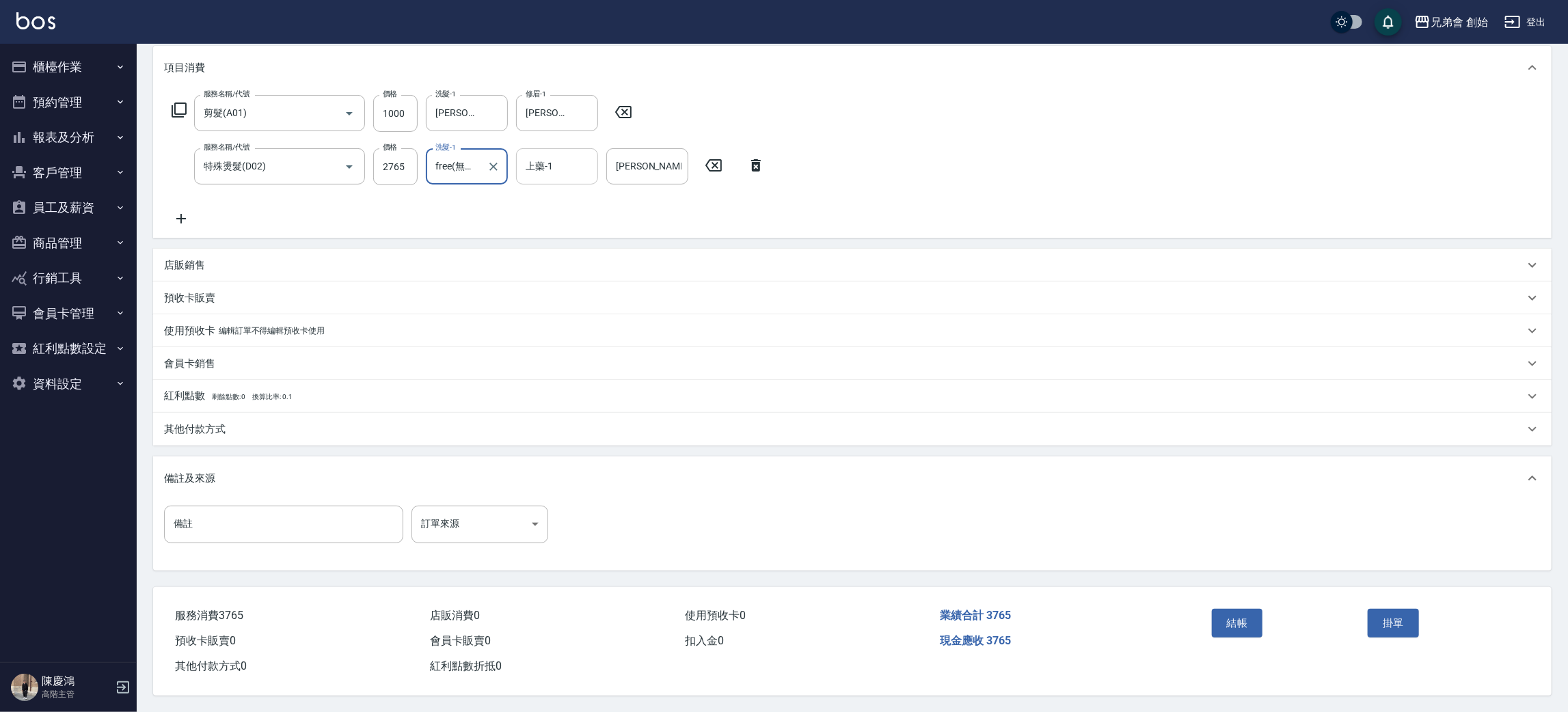
click at [516, 178] on div "上藥-1" at bounding box center [556, 166] width 82 height 36
click at [846, 212] on div "服務名稱/代號 剪髮(A01) 服務名稱/代號 價格 1000 價格 洗髮-1 [PERSON_NAME](無代號) 洗髮-1 修眉-1 [PERSON_NA…" at bounding box center [853, 163] width 1399 height 148
click at [589, 109] on icon "Clear" at bounding box center [584, 113] width 14 height 14
click at [576, 166] on input "上藥-1" at bounding box center [557, 167] width 69 height 24
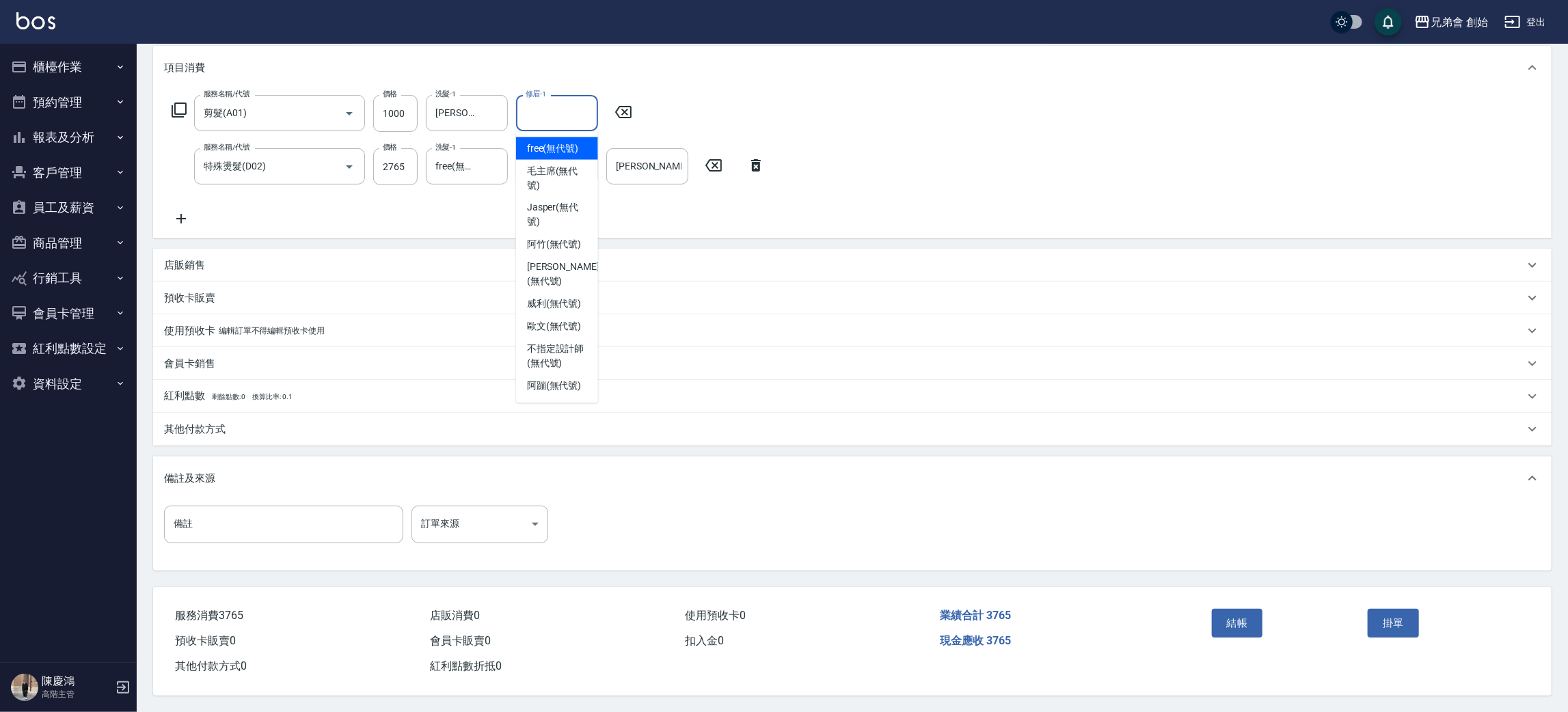
click at [555, 118] on input "修眉-1" at bounding box center [557, 113] width 69 height 24
click at [557, 141] on span "free (無代號)" at bounding box center [552, 148] width 52 height 14
type input "free(無代號)"
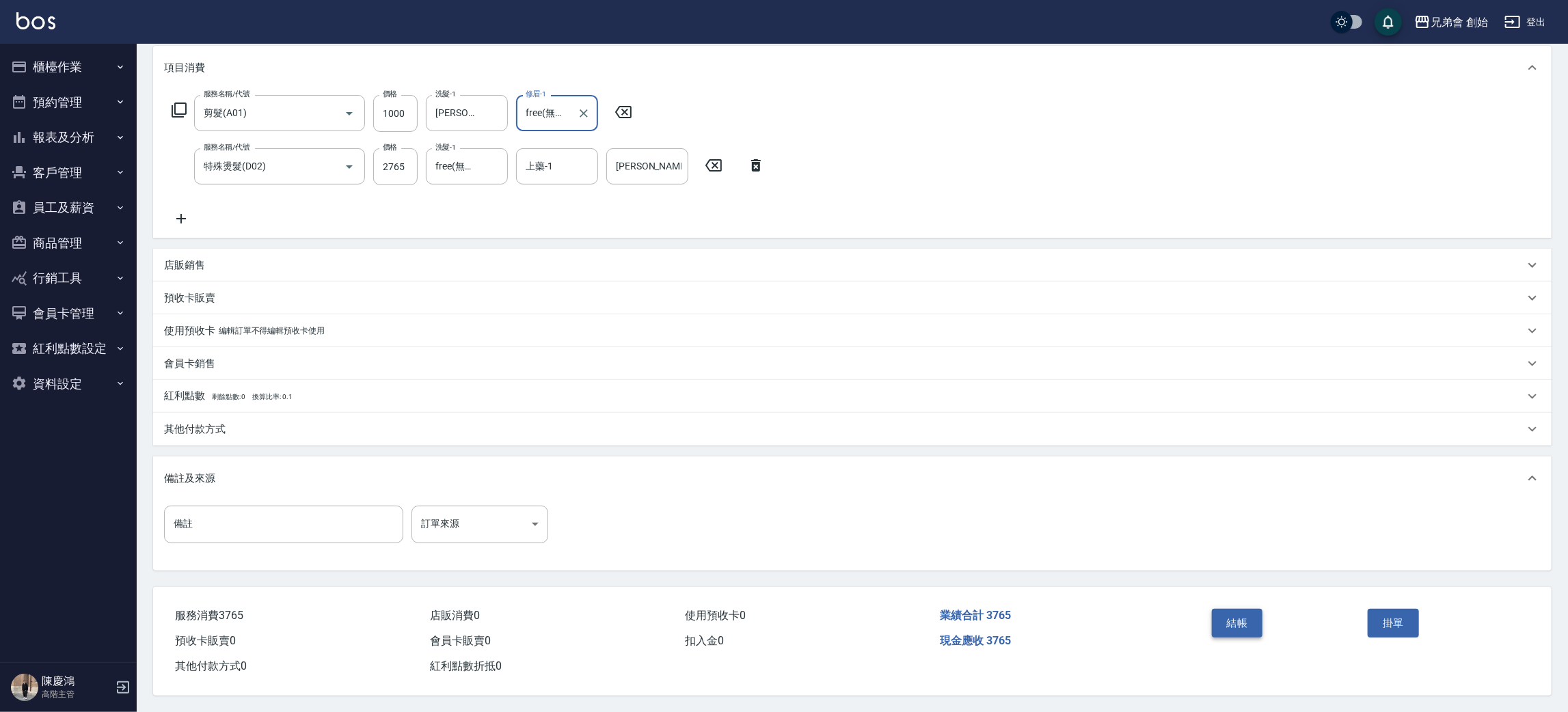
click at [1253, 622] on button "結帳" at bounding box center [1237, 623] width 52 height 29
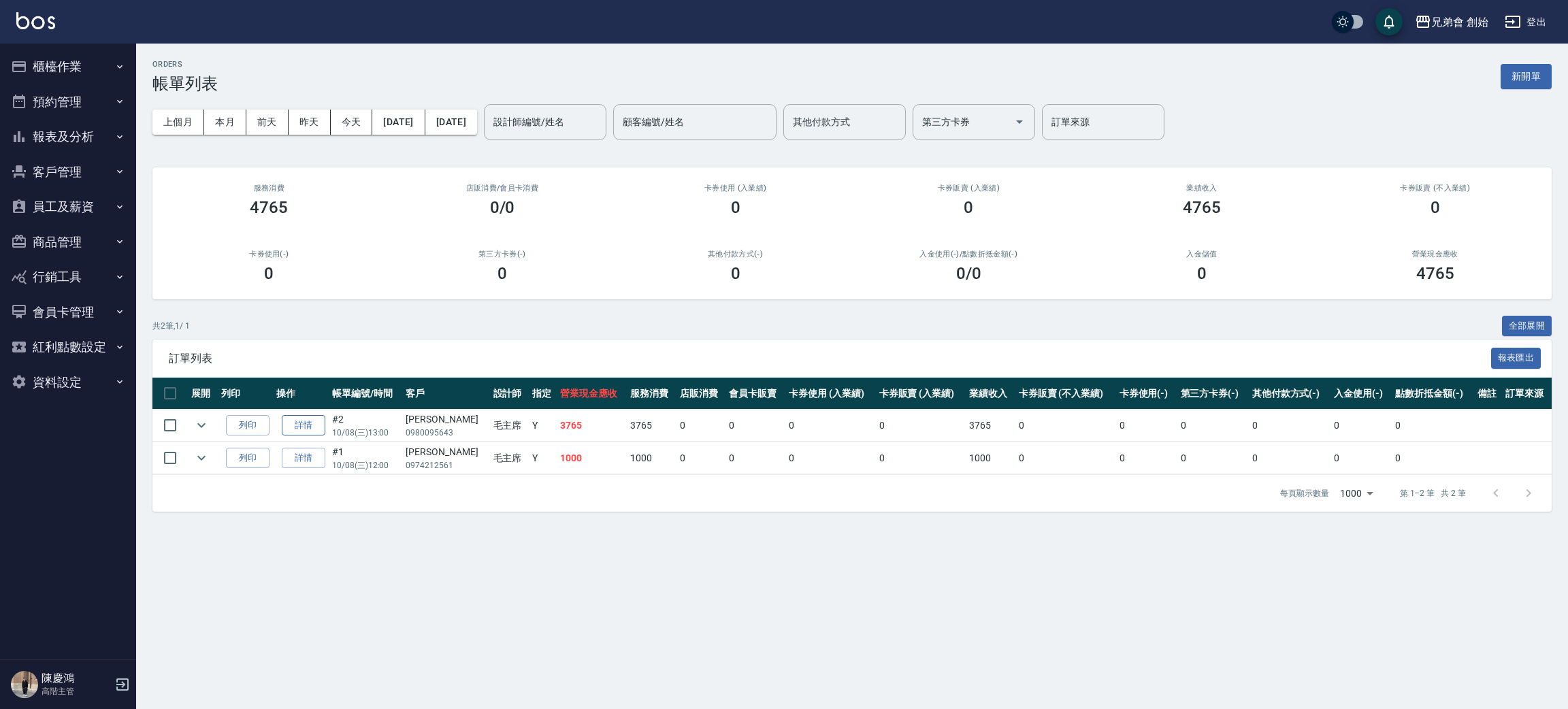
click at [319, 415] on link "詳情" at bounding box center [304, 425] width 44 height 21
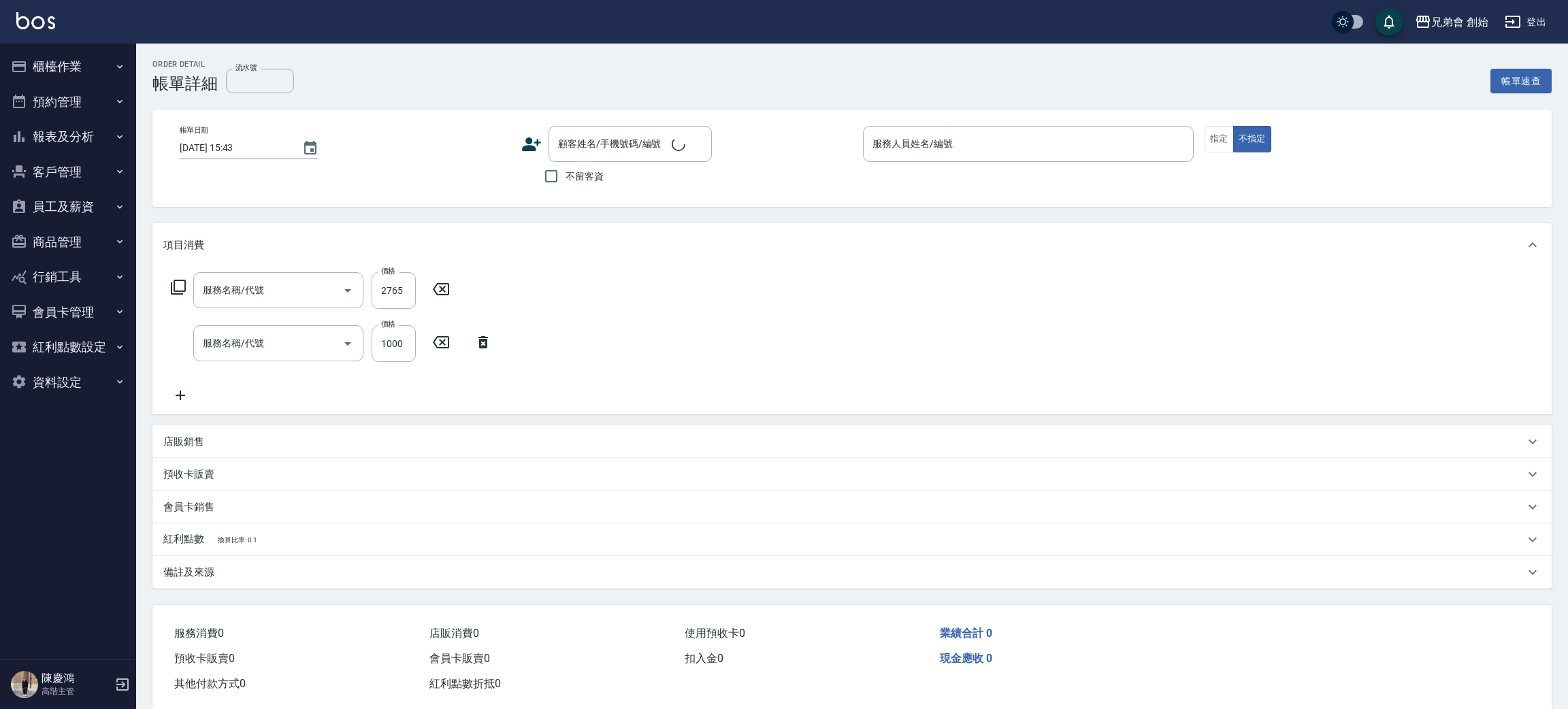
type input "[DATE] 13:00"
type input "毛主席(無代號)"
type input "特殊燙髮(D02)"
type input "剪髮(A01)"
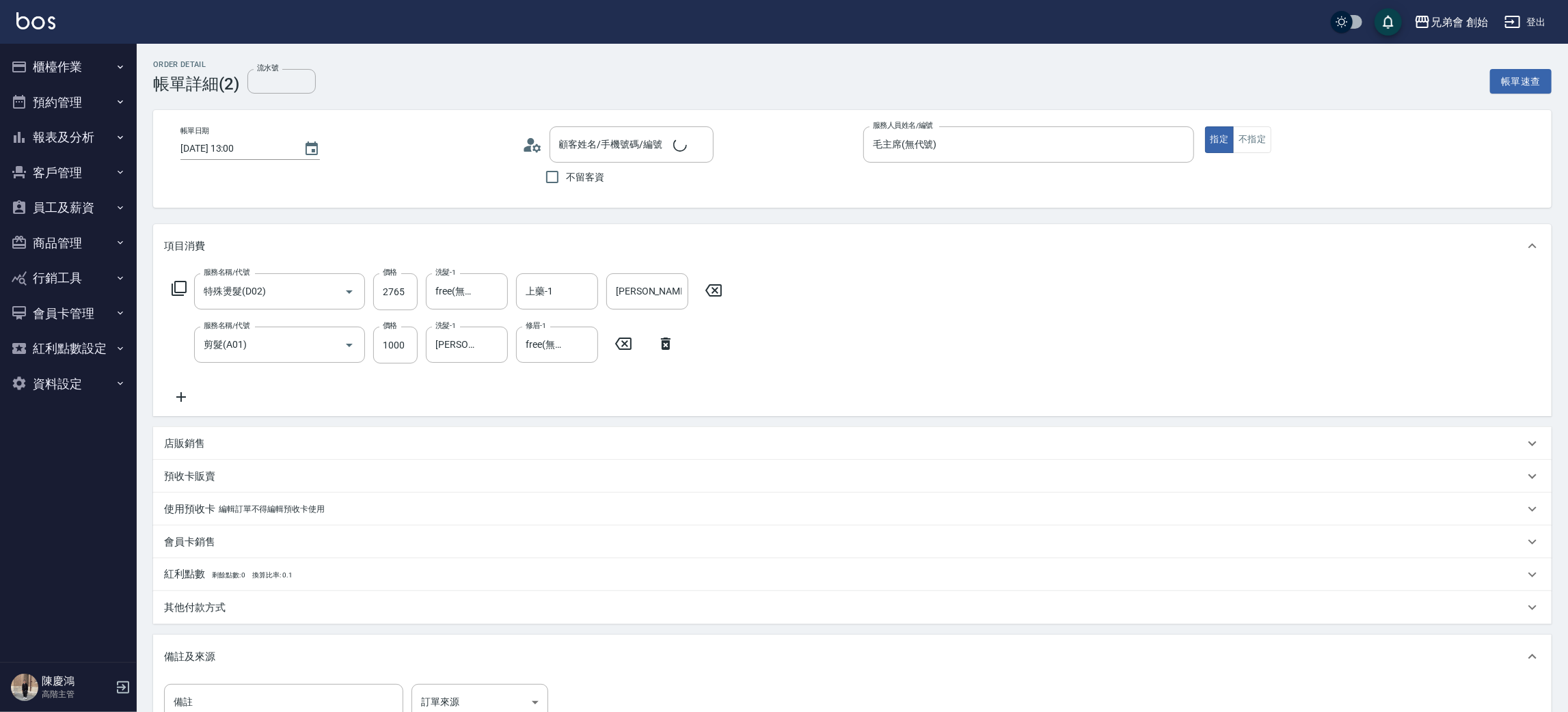
type input "[PERSON_NAME]/0980095643/"
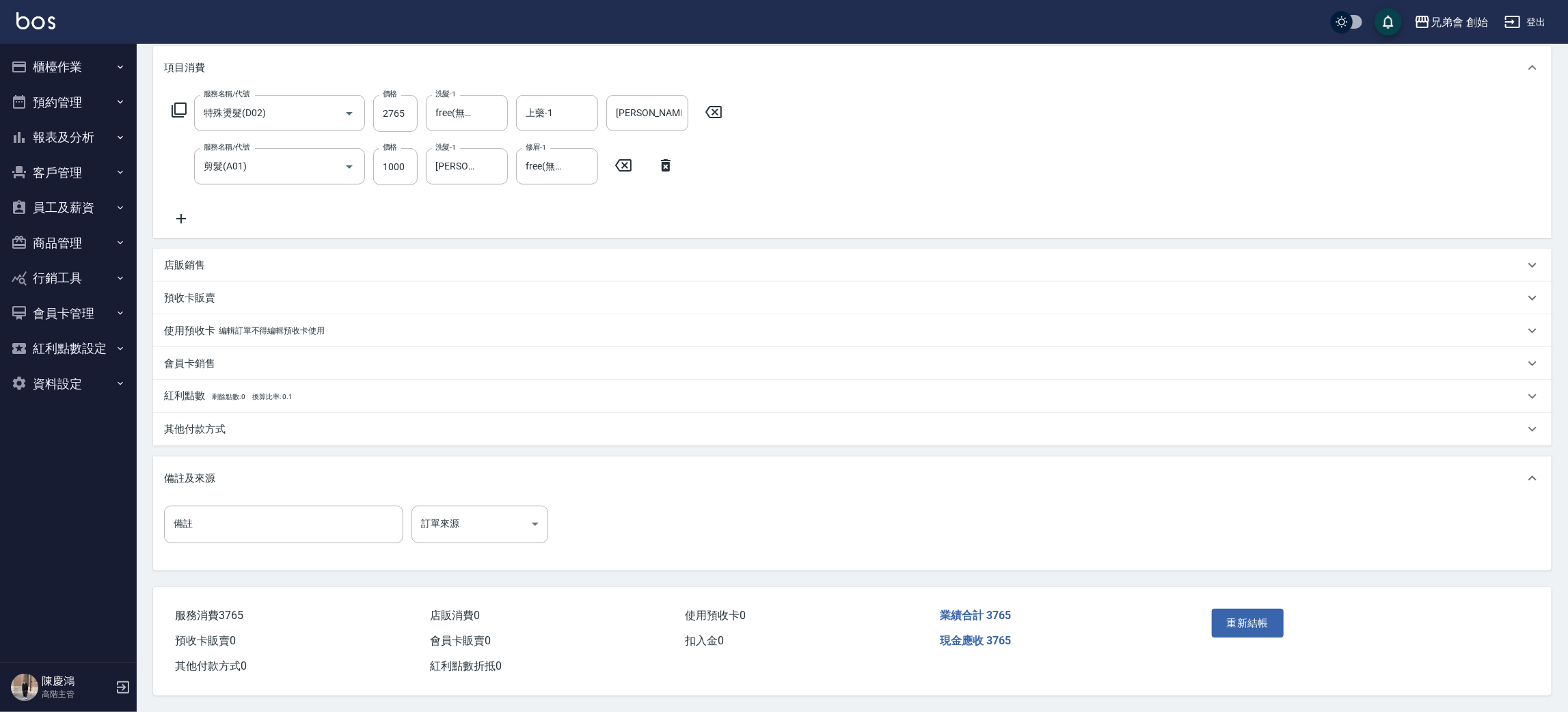
click at [195, 414] on div "其他付款方式" at bounding box center [853, 429] width 1399 height 33
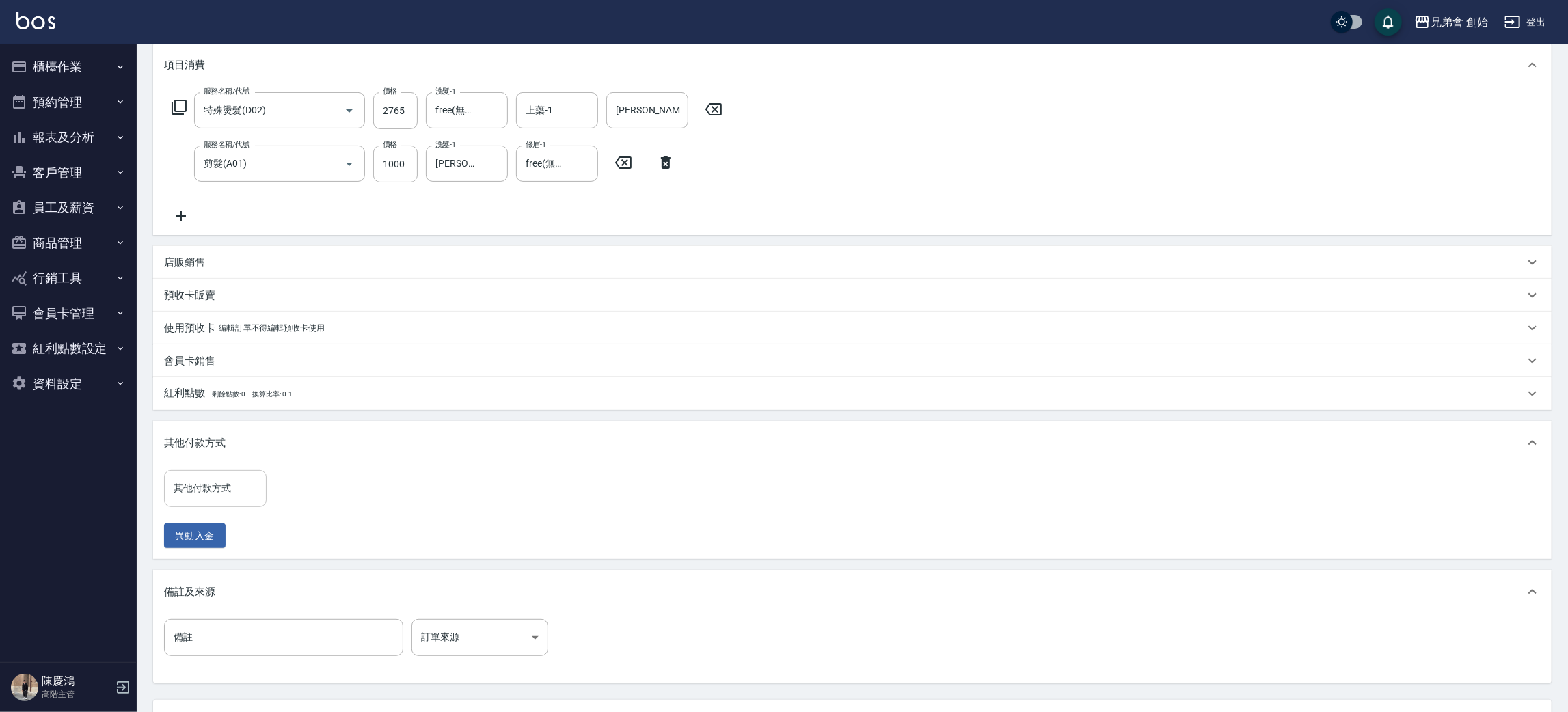
click at [225, 486] on input "其他付款方式" at bounding box center [215, 488] width 90 height 24
click at [216, 566] on span "信用卡" at bounding box center [215, 569] width 102 height 23
type input "信用卡"
click at [319, 486] on input "0" at bounding box center [326, 489] width 102 height 37
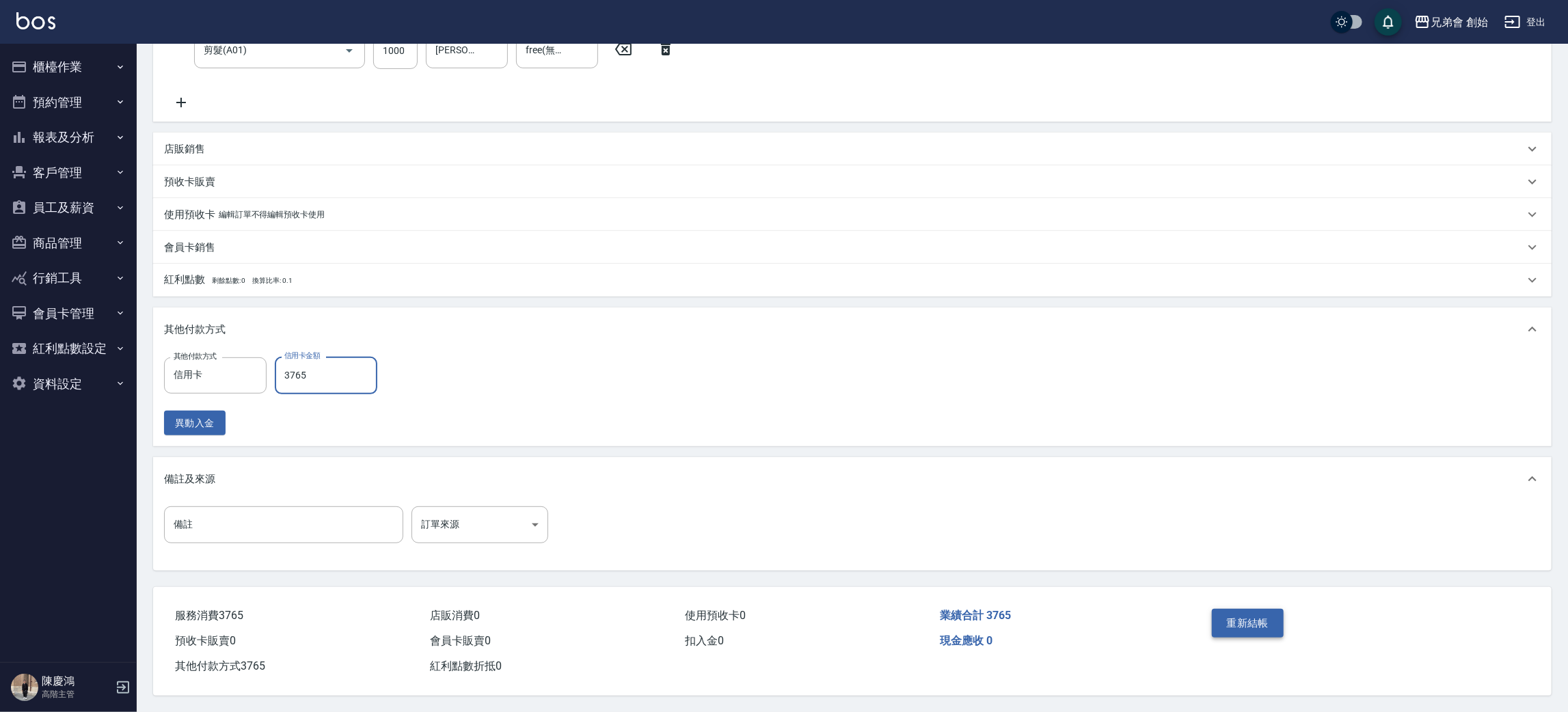
type input "3765"
click at [1254, 615] on button "重新結帳" at bounding box center [1248, 623] width 73 height 29
